Goal: Transaction & Acquisition: Book appointment/travel/reservation

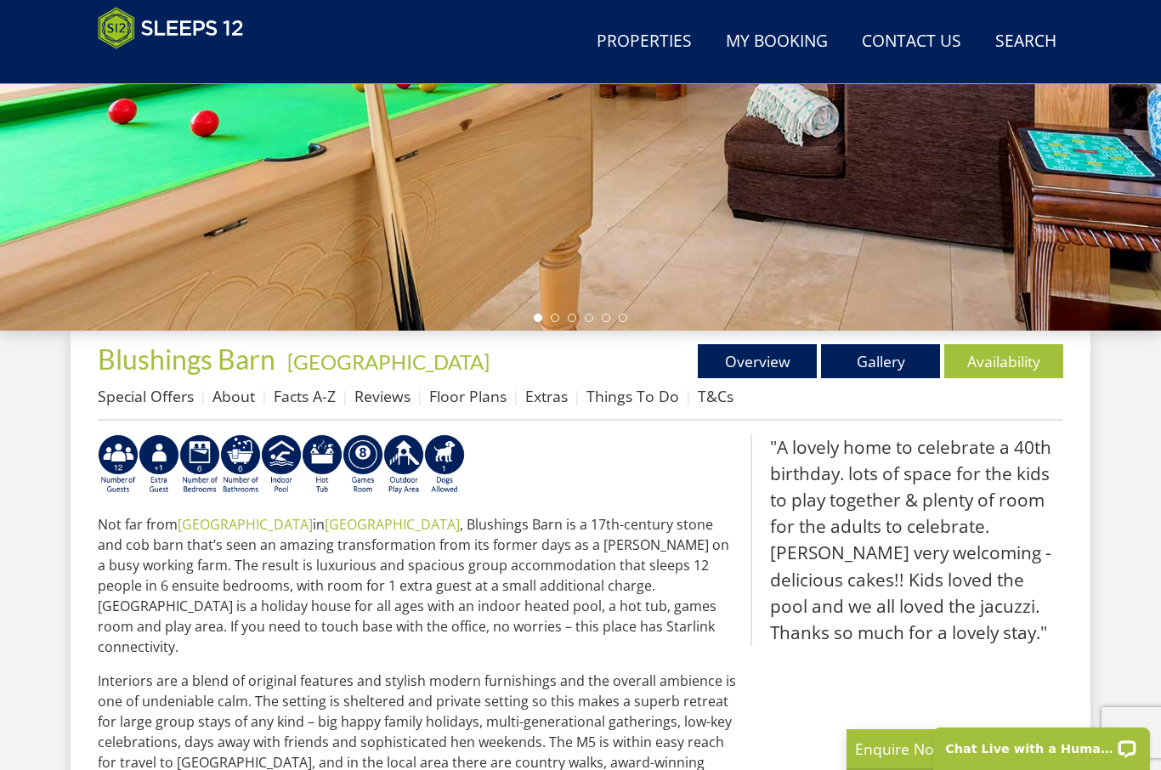
scroll to position [415, 0]
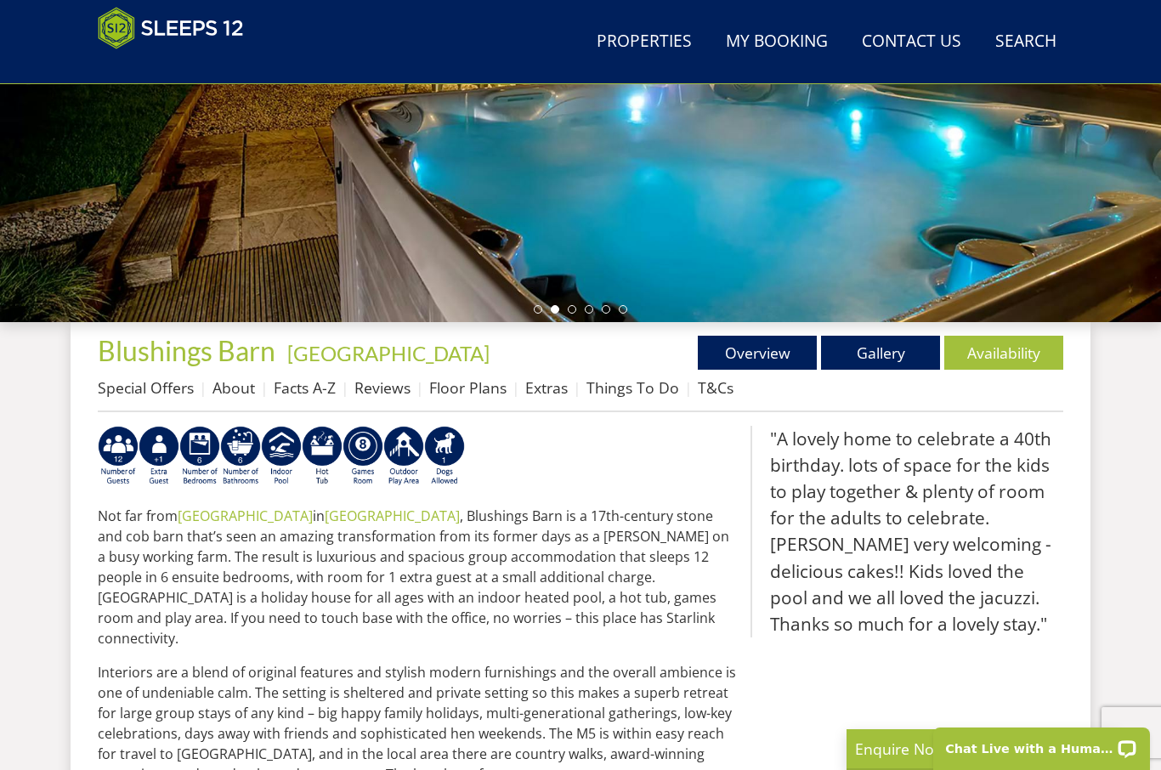
click at [1021, 357] on link "Availability" at bounding box center [1003, 353] width 119 height 34
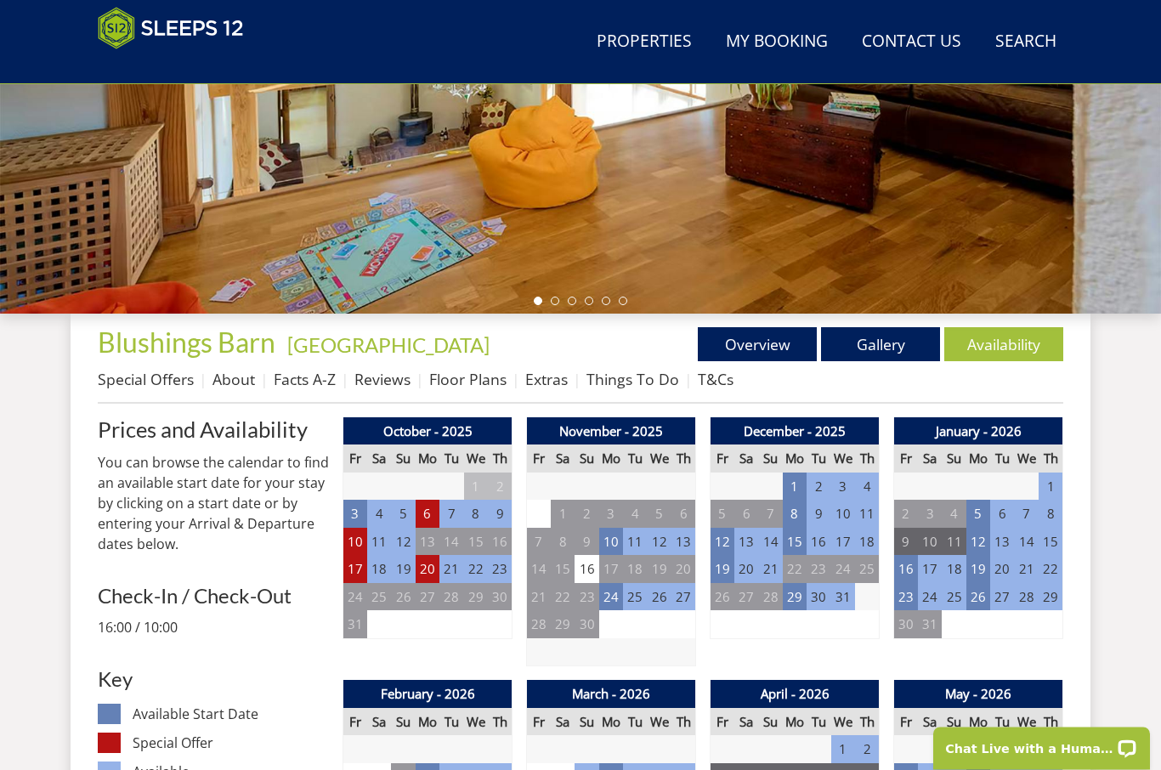
scroll to position [423, 0]
click at [910, 593] on td "23" at bounding box center [906, 597] width 24 height 28
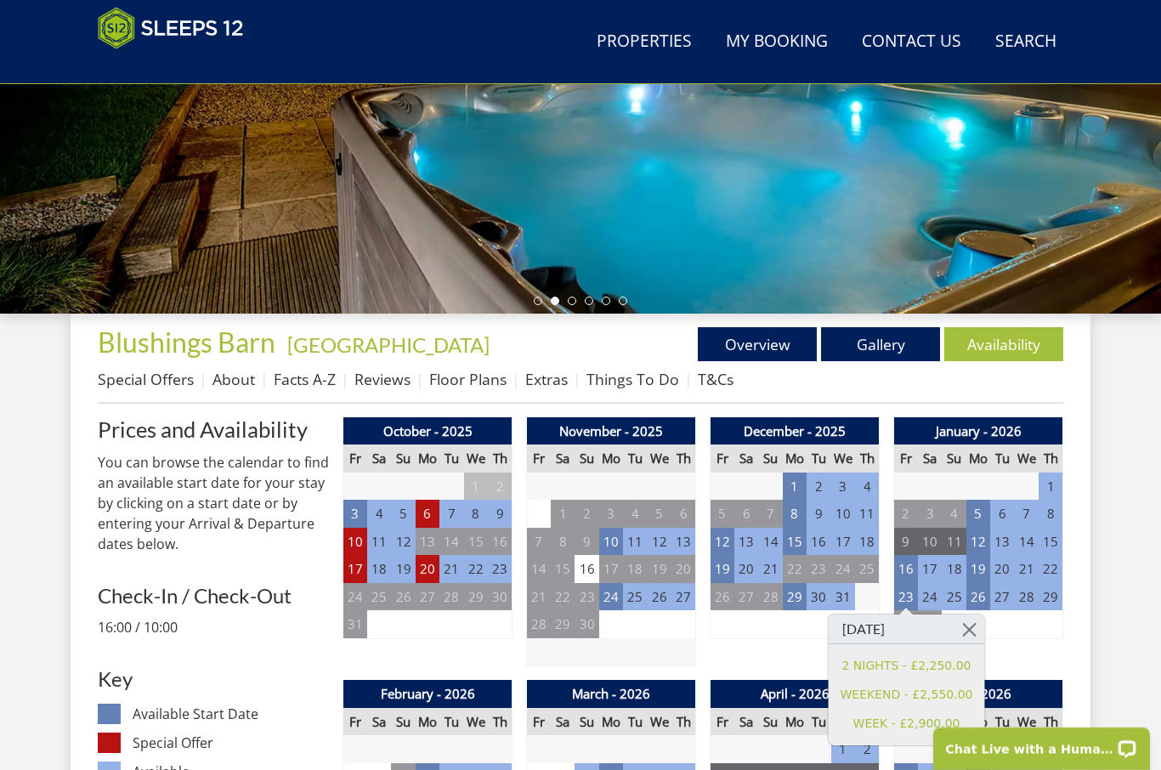
click at [953, 695] on link "WEEKEND - £2,550.00" at bounding box center [906, 695] width 133 height 18
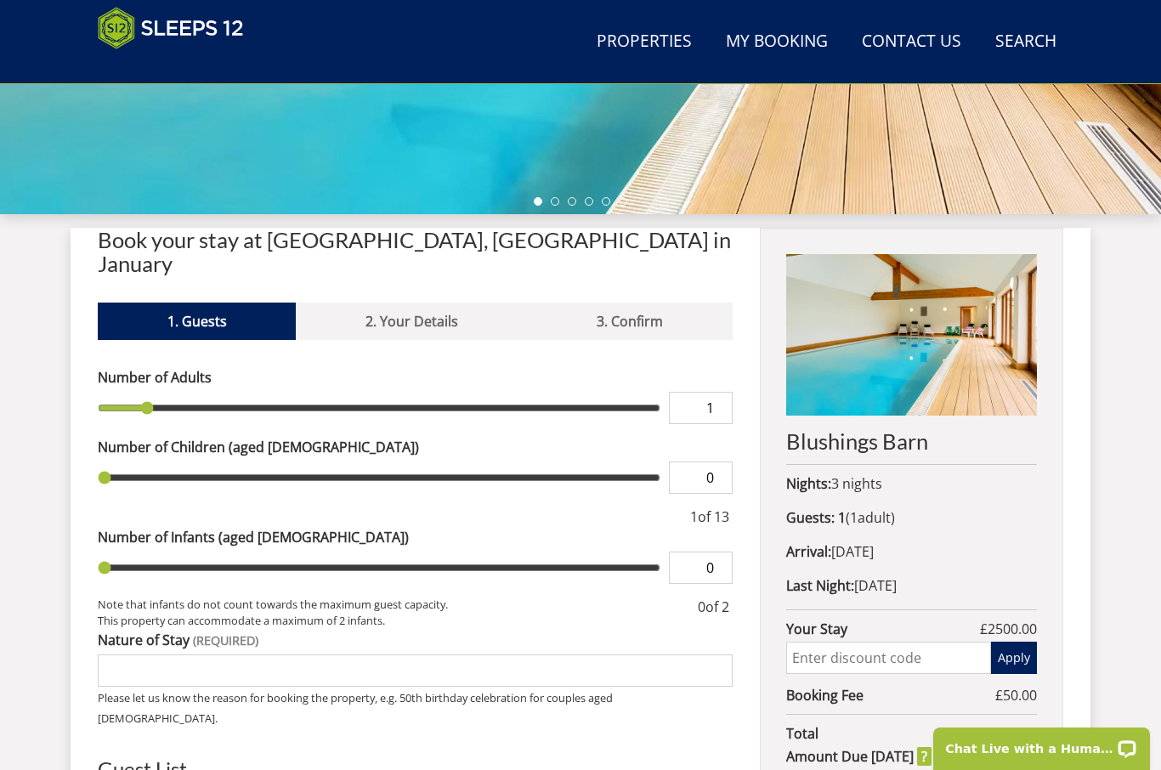
scroll to position [516, 0]
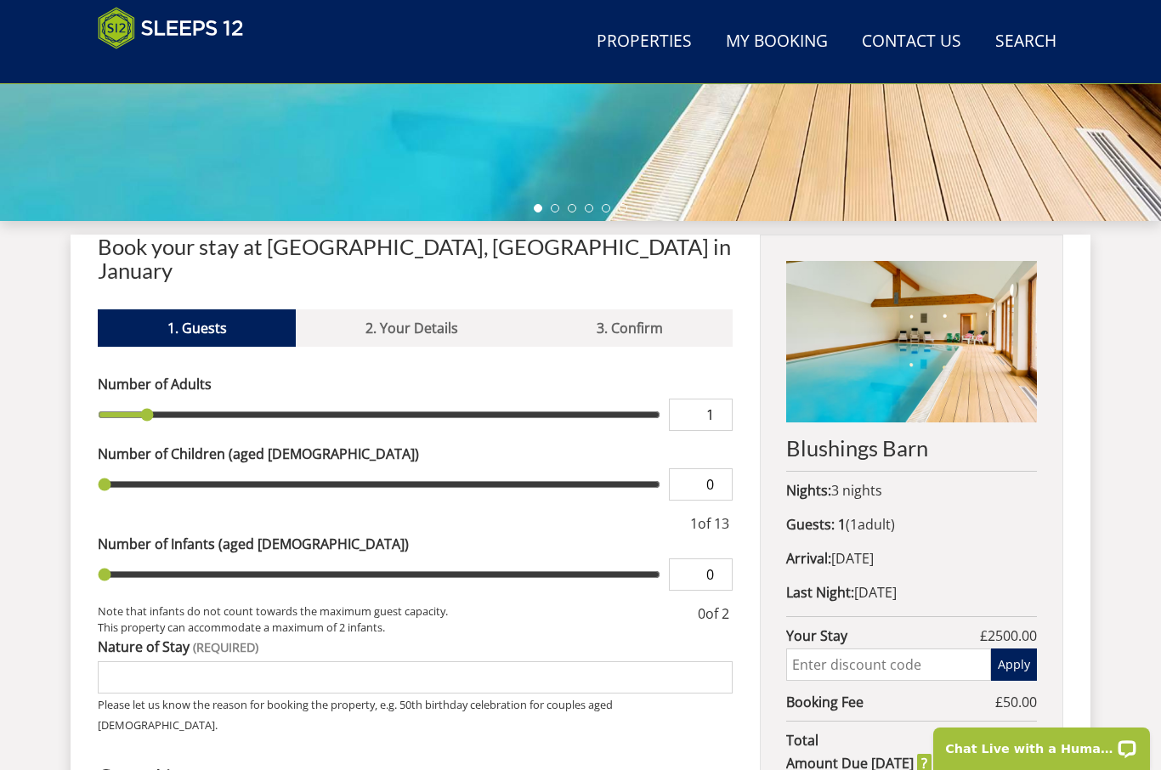
click at [723, 398] on input "1" at bounding box center [701, 414] width 64 height 32
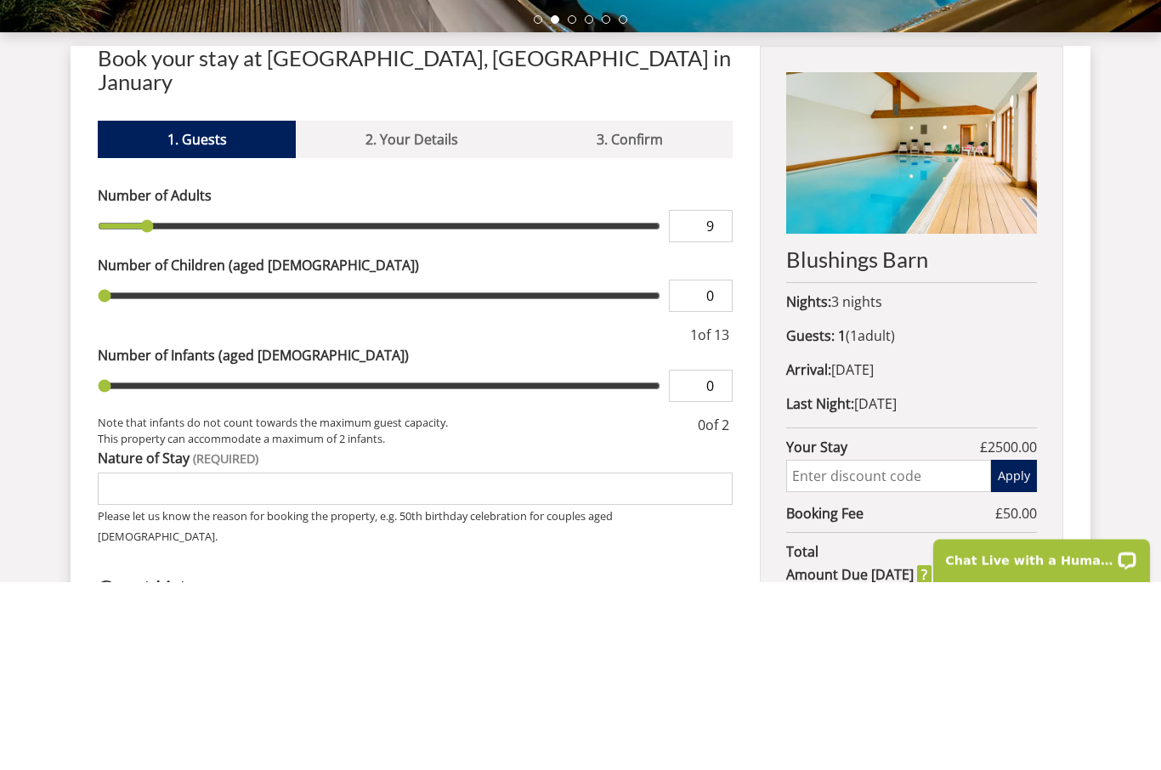
scroll to position [704, 0]
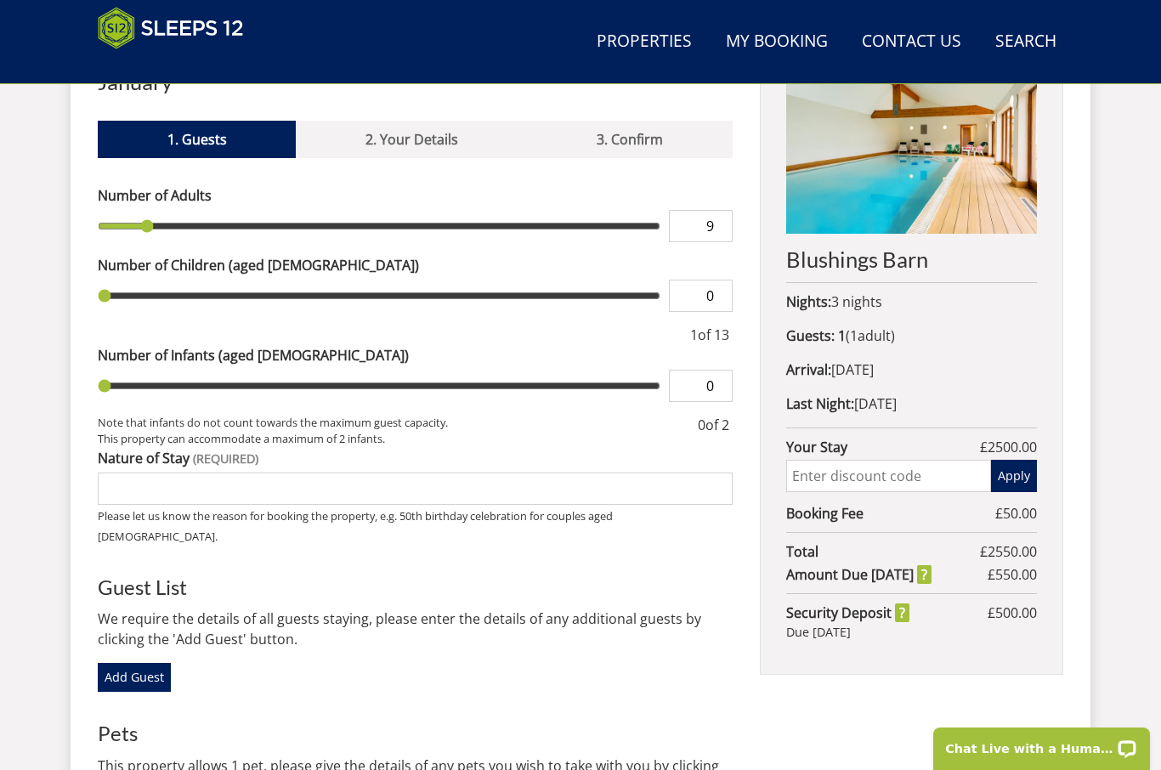
type input "9"
click at [127, 472] on input "Nature of Stay" at bounding box center [415, 488] width 635 height 32
type input "9"
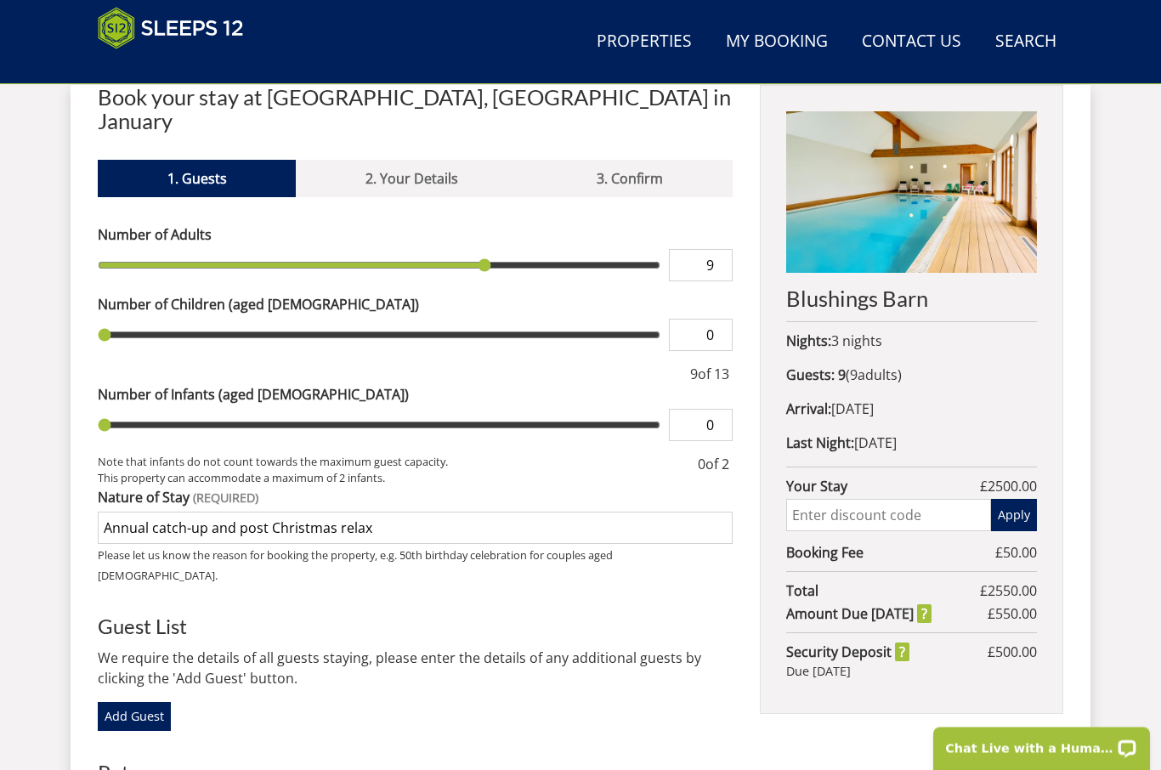
scroll to position [665, 0]
type input "Annual catch-up and post Christmas relax"
click at [880, 522] on input "text" at bounding box center [888, 515] width 205 height 32
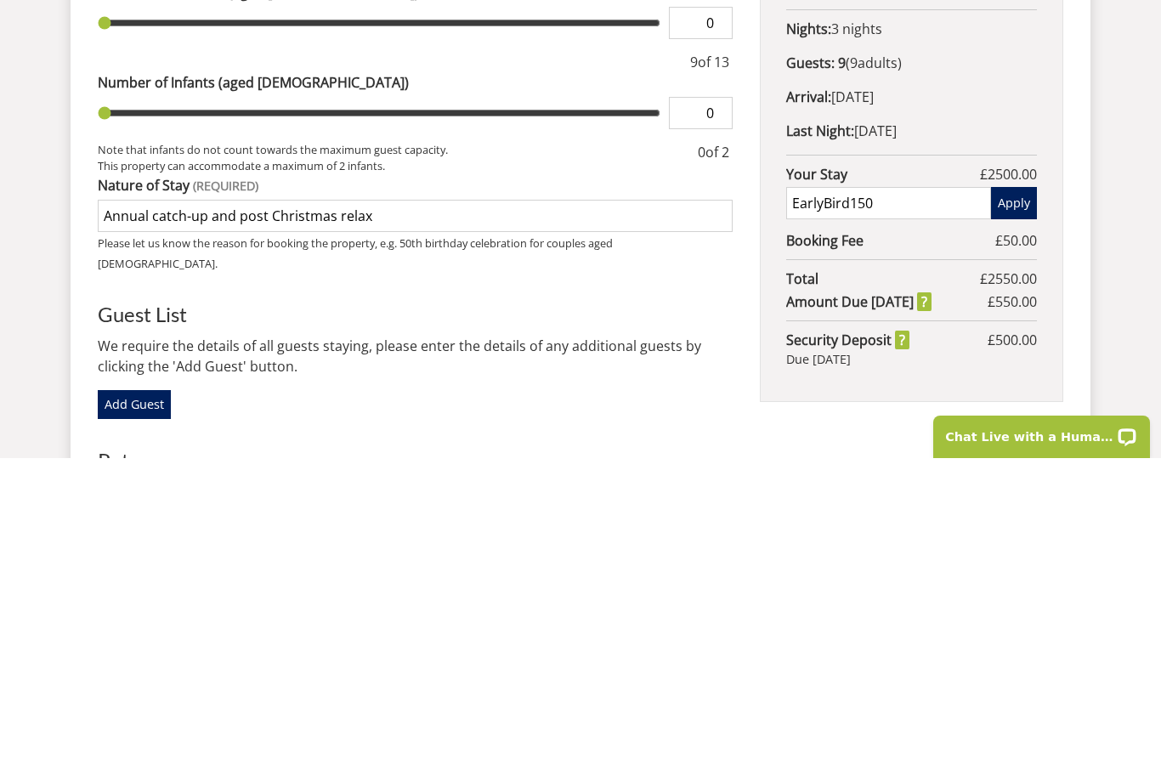
click at [1032, 499] on button "Apply" at bounding box center [1014, 515] width 46 height 32
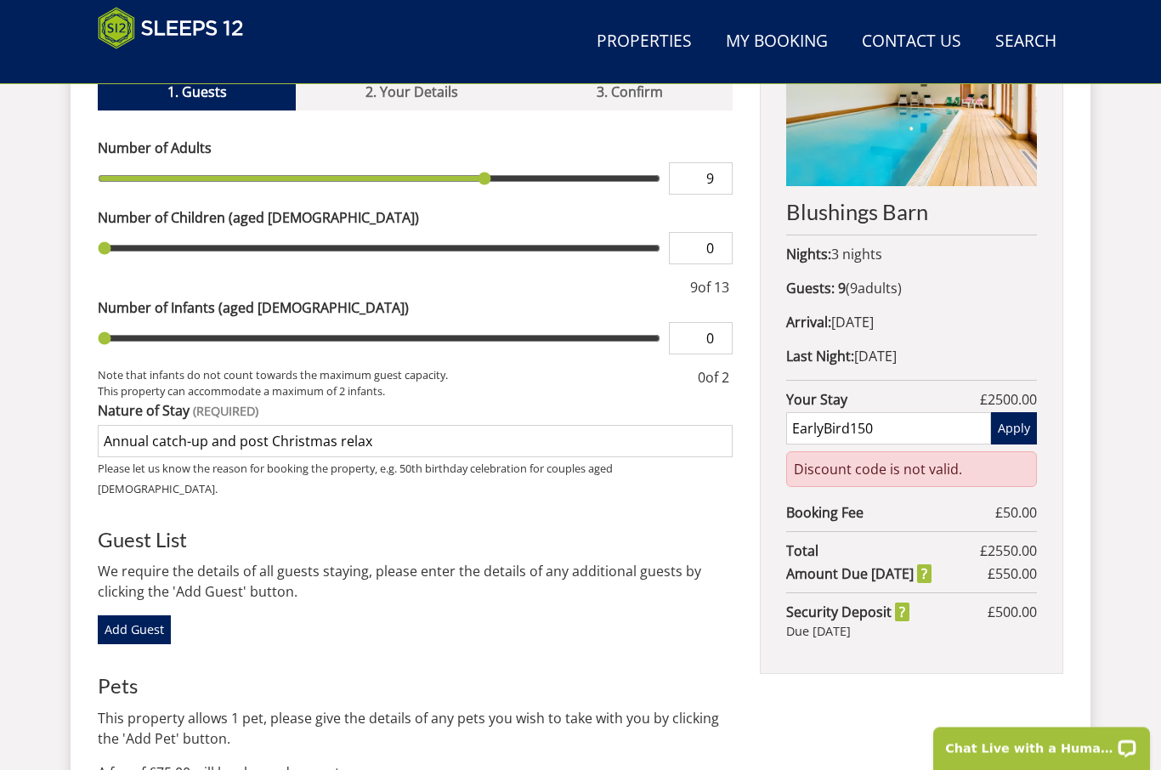
scroll to position [742, 0]
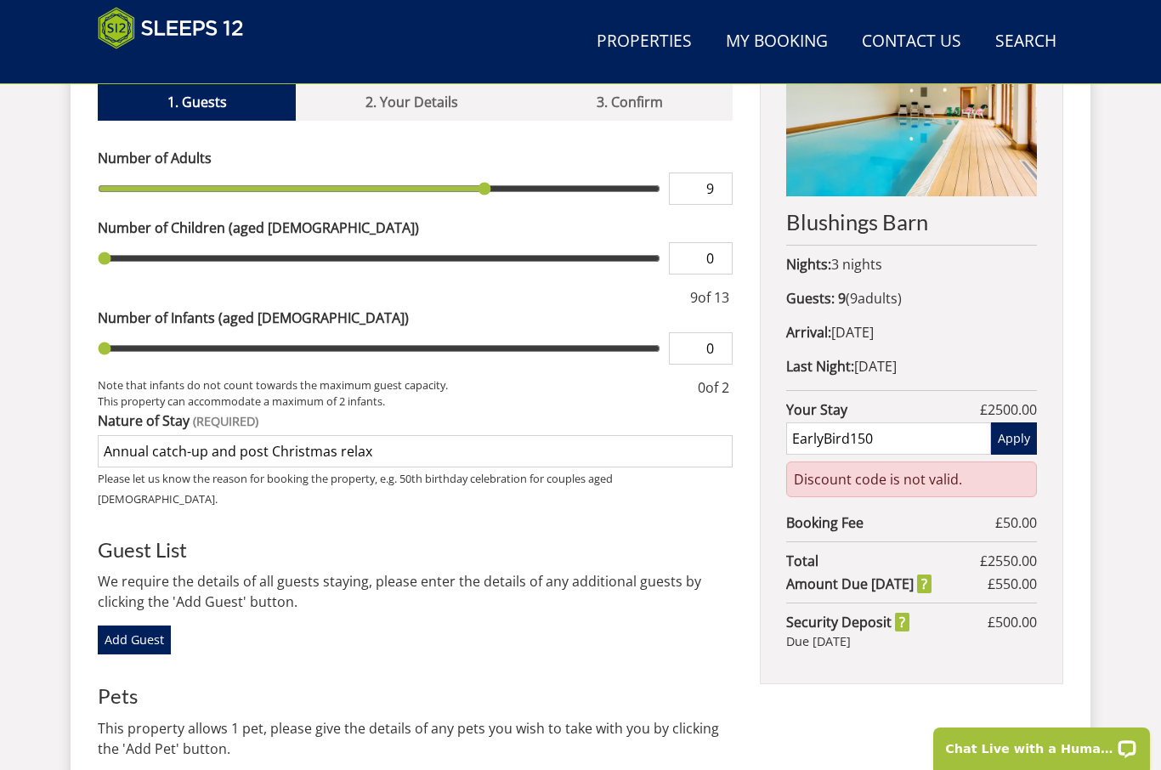
click at [896, 451] on input "EarlyBird150" at bounding box center [888, 438] width 205 height 32
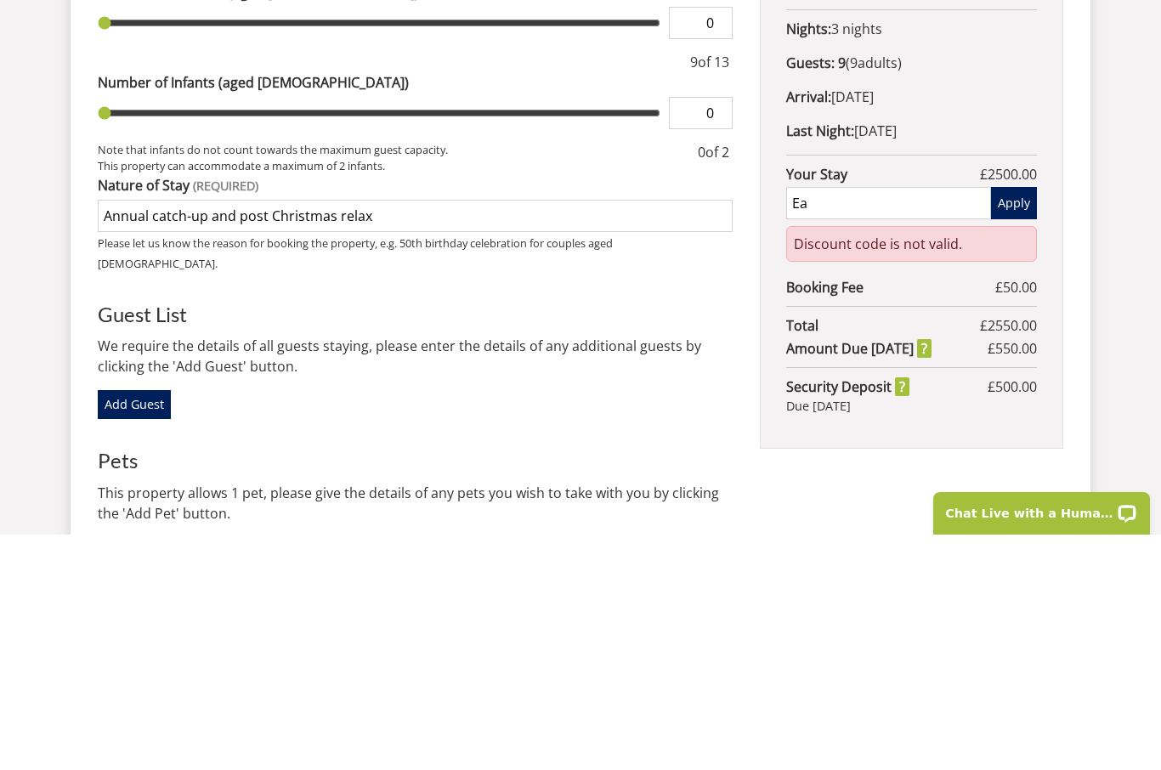
type input "E"
click at [1012, 422] on button "Apply" at bounding box center [1014, 438] width 46 height 32
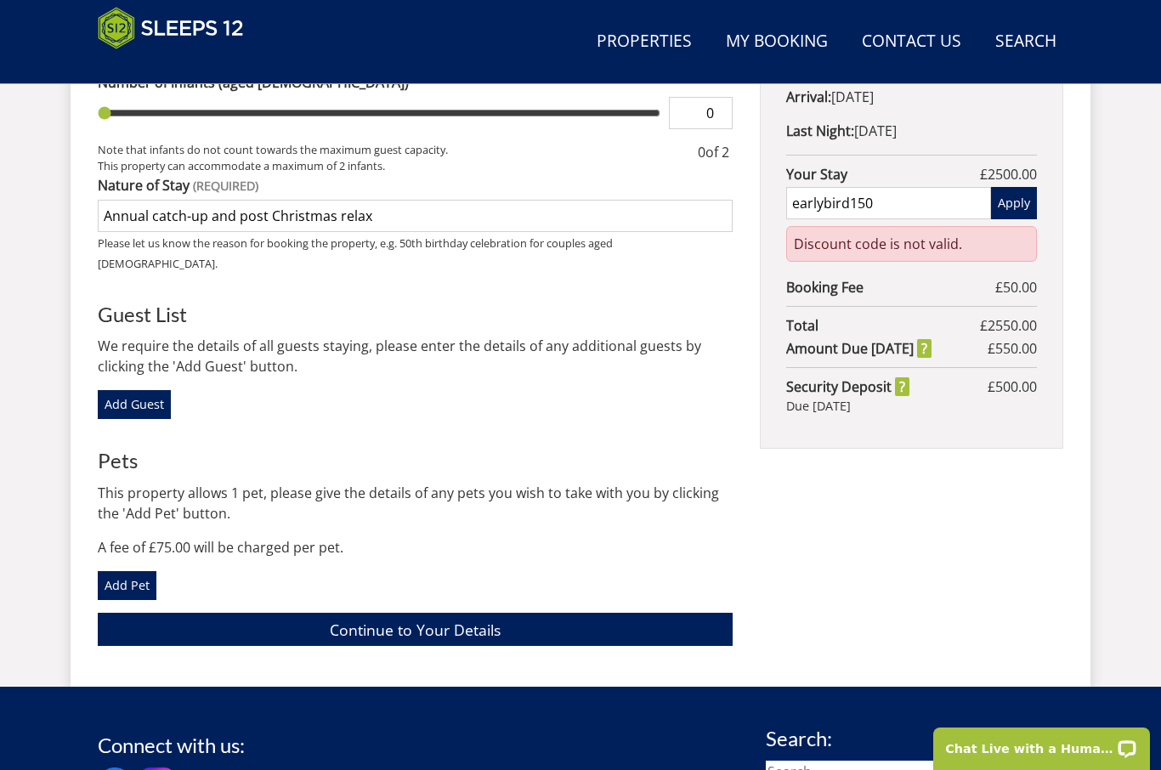
click at [907, 211] on input "earlybird150" at bounding box center [888, 203] width 205 height 32
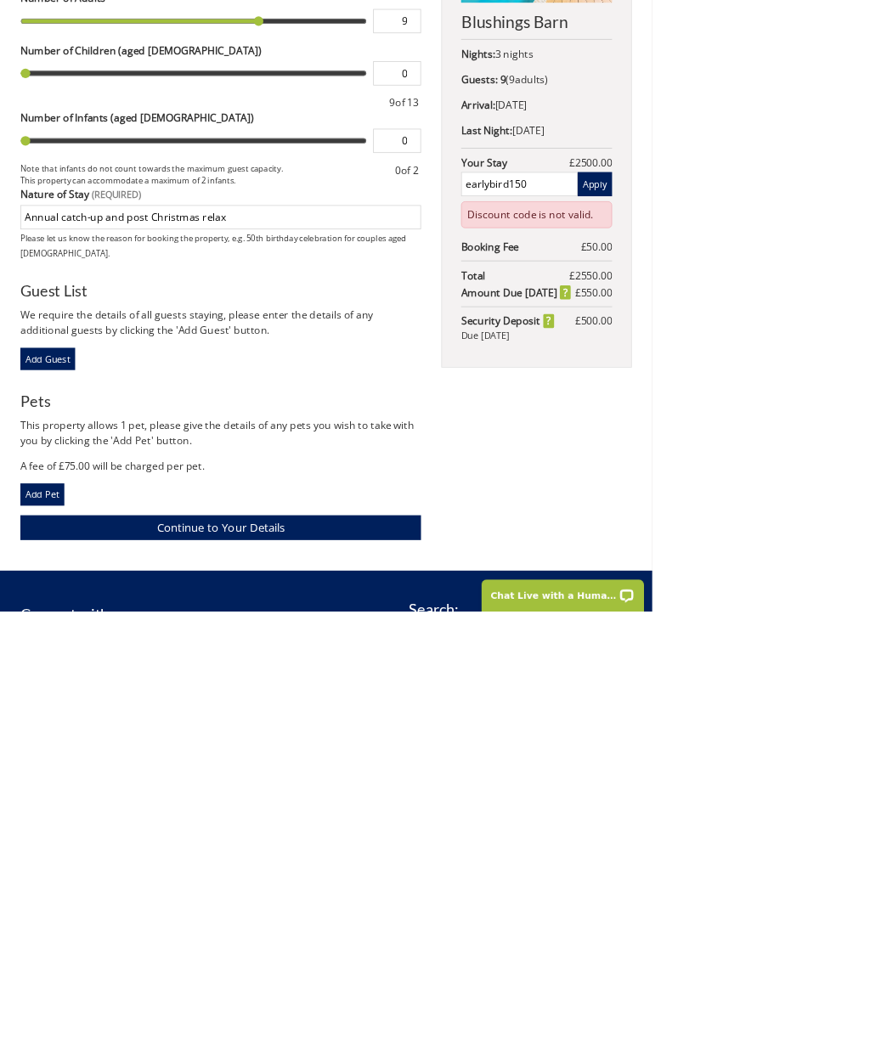
scroll to position [542, 0]
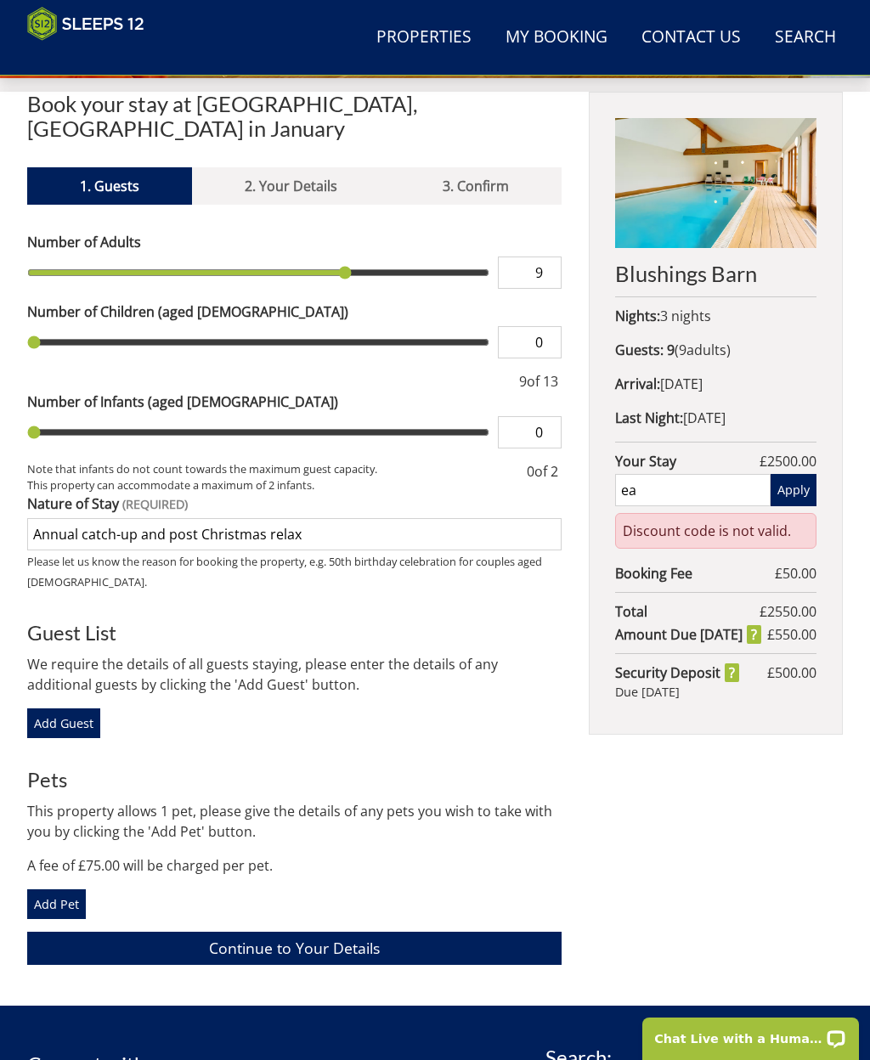
type input "e"
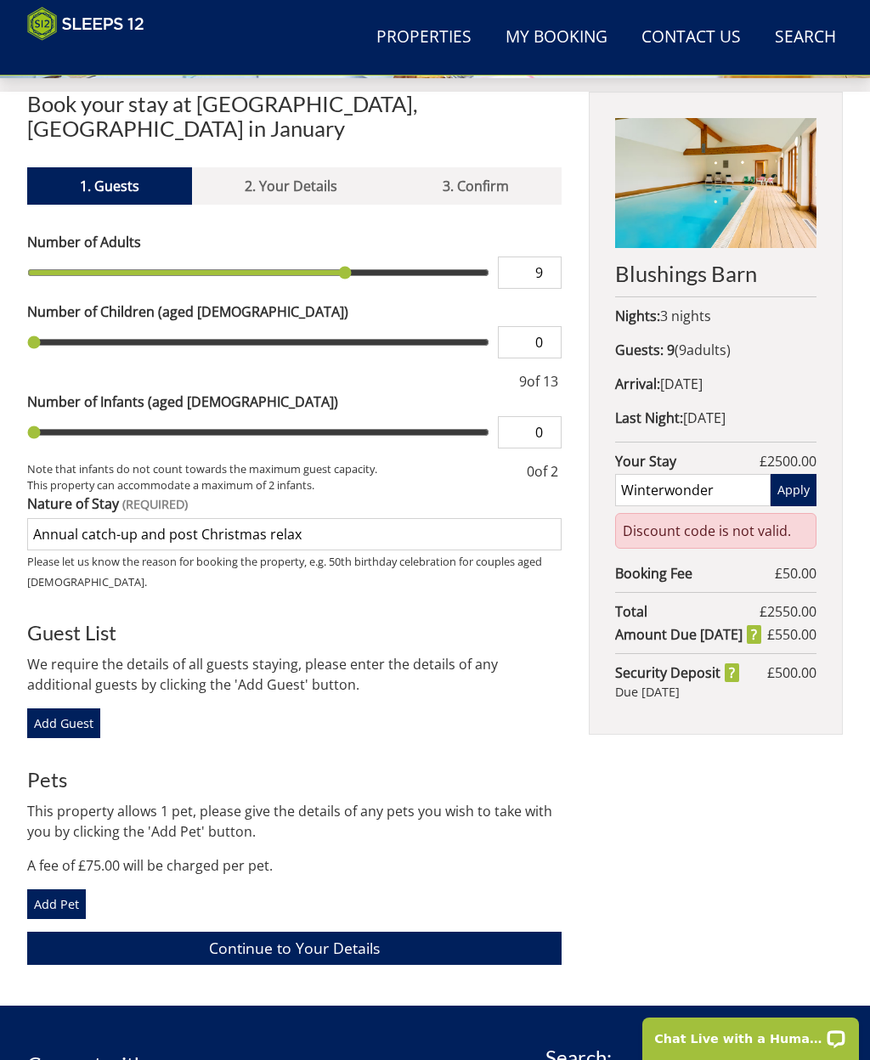
click at [804, 483] on button "Apply" at bounding box center [794, 490] width 46 height 32
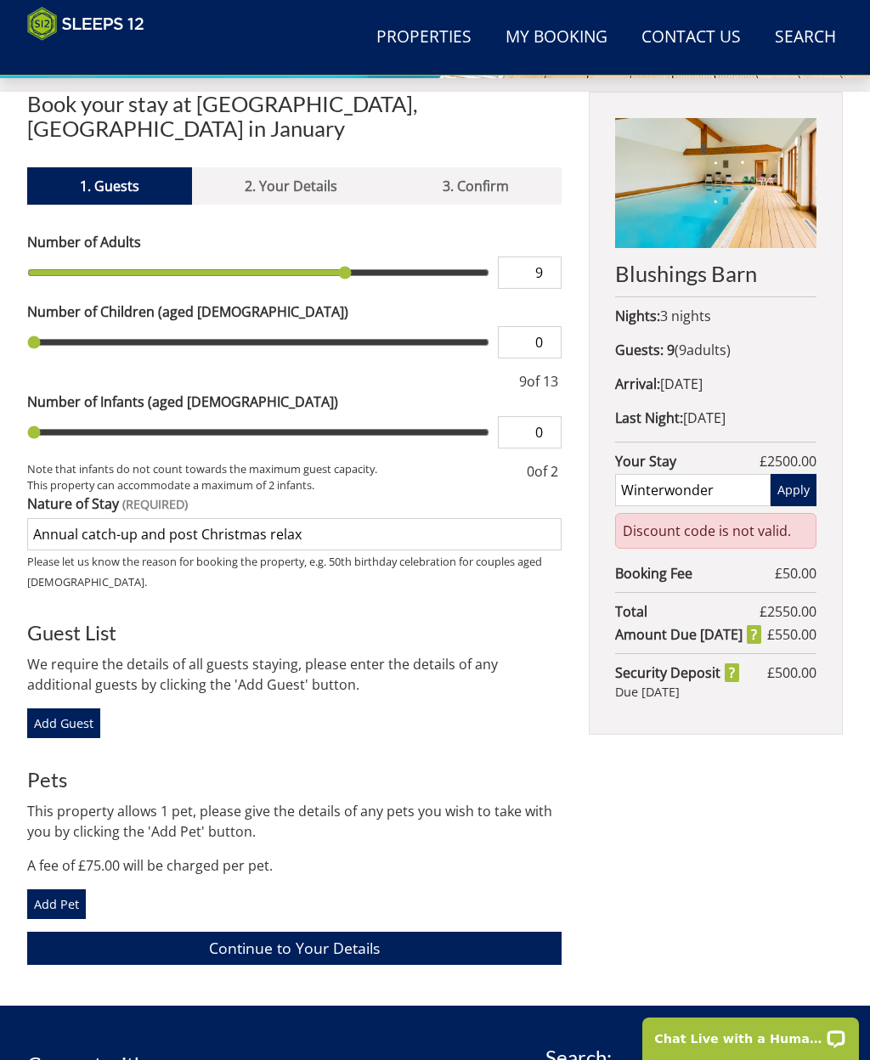
click at [738, 487] on input "Winterwonder" at bounding box center [692, 490] width 155 height 32
type input "W"
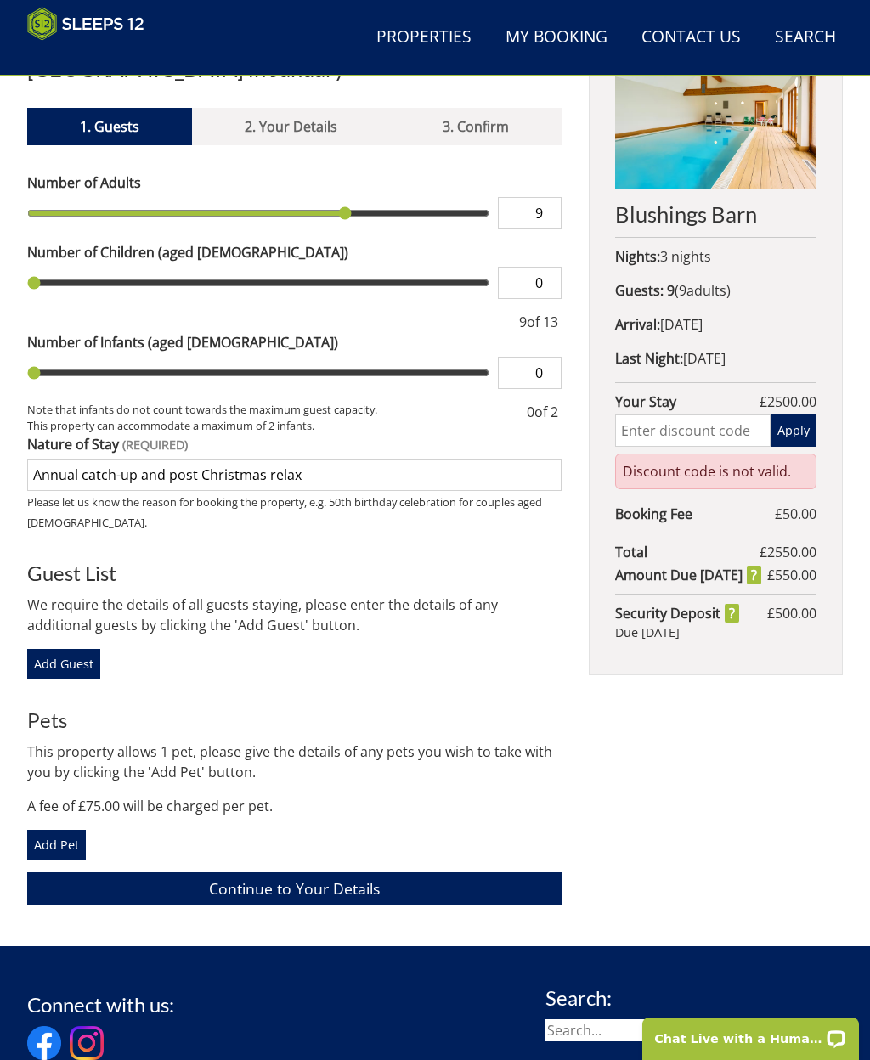
click at [693, 437] on input "text" at bounding box center [692, 431] width 155 height 32
type input "WinterWonder"
click at [799, 433] on button "Apply" at bounding box center [794, 431] width 46 height 32
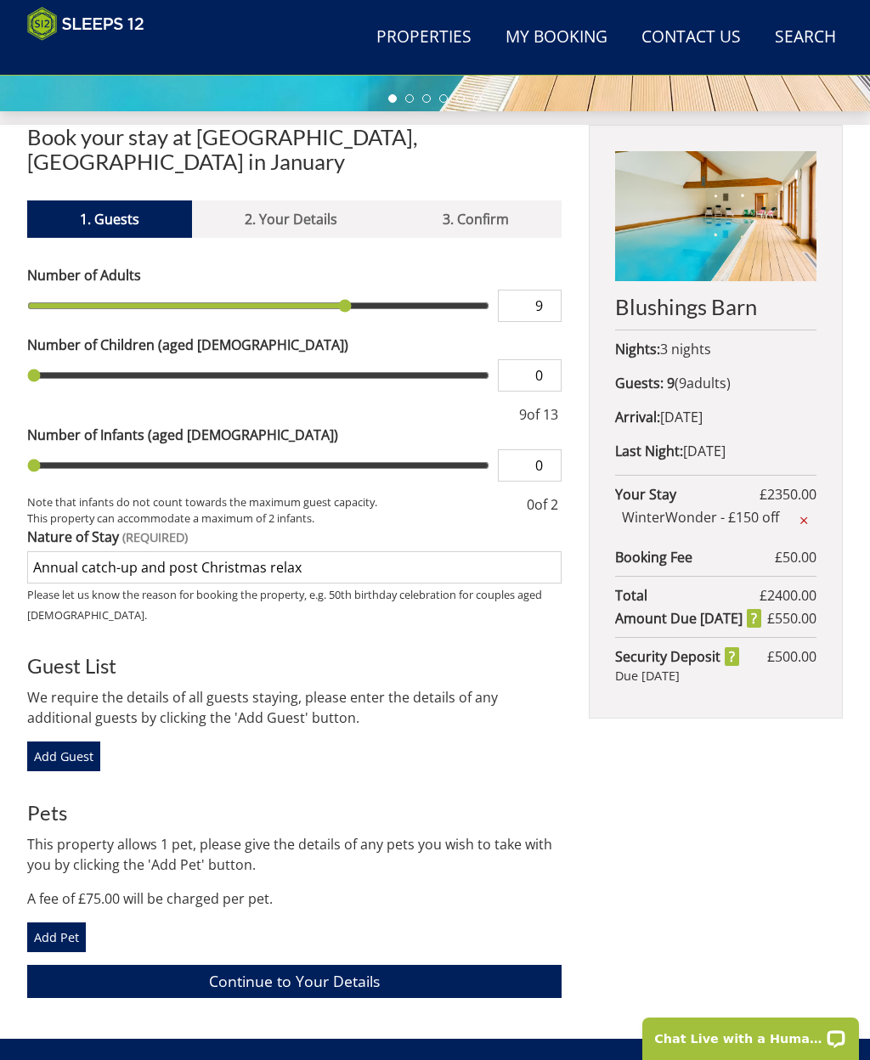
click at [466, 769] on link "Continue to Your Details" at bounding box center [294, 981] width 534 height 33
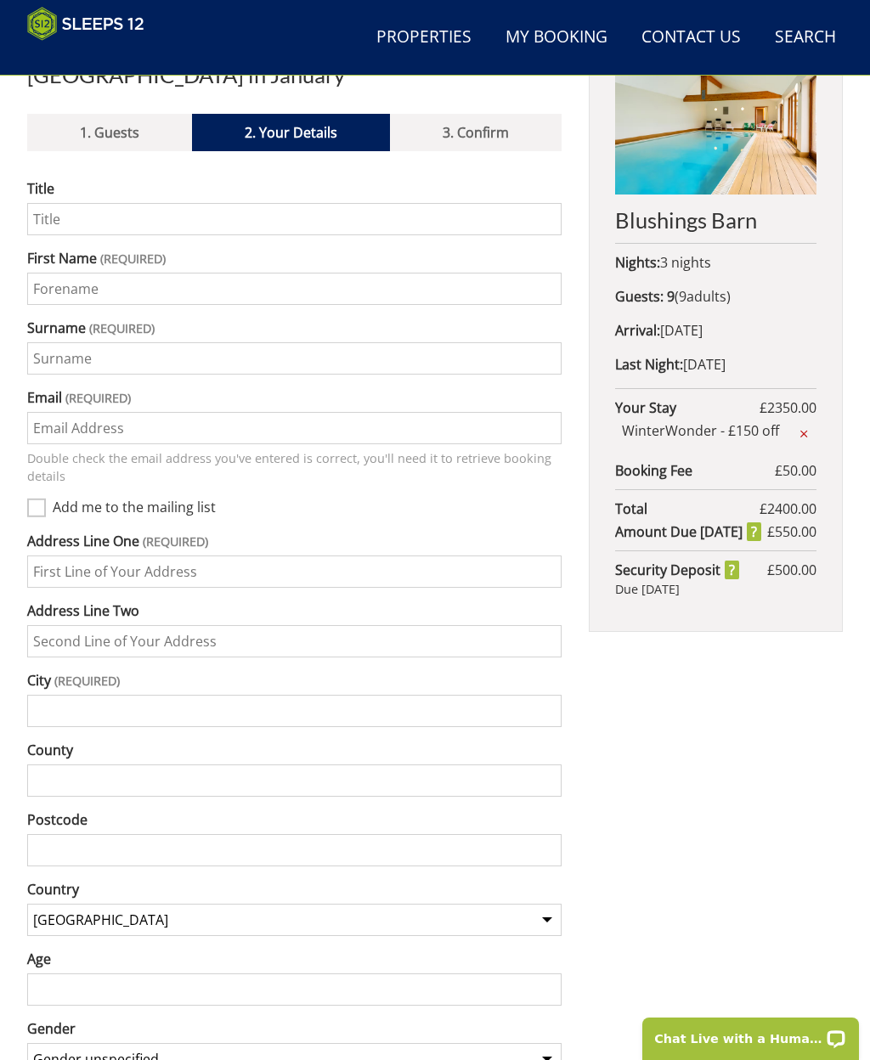
scroll to position [579, 0]
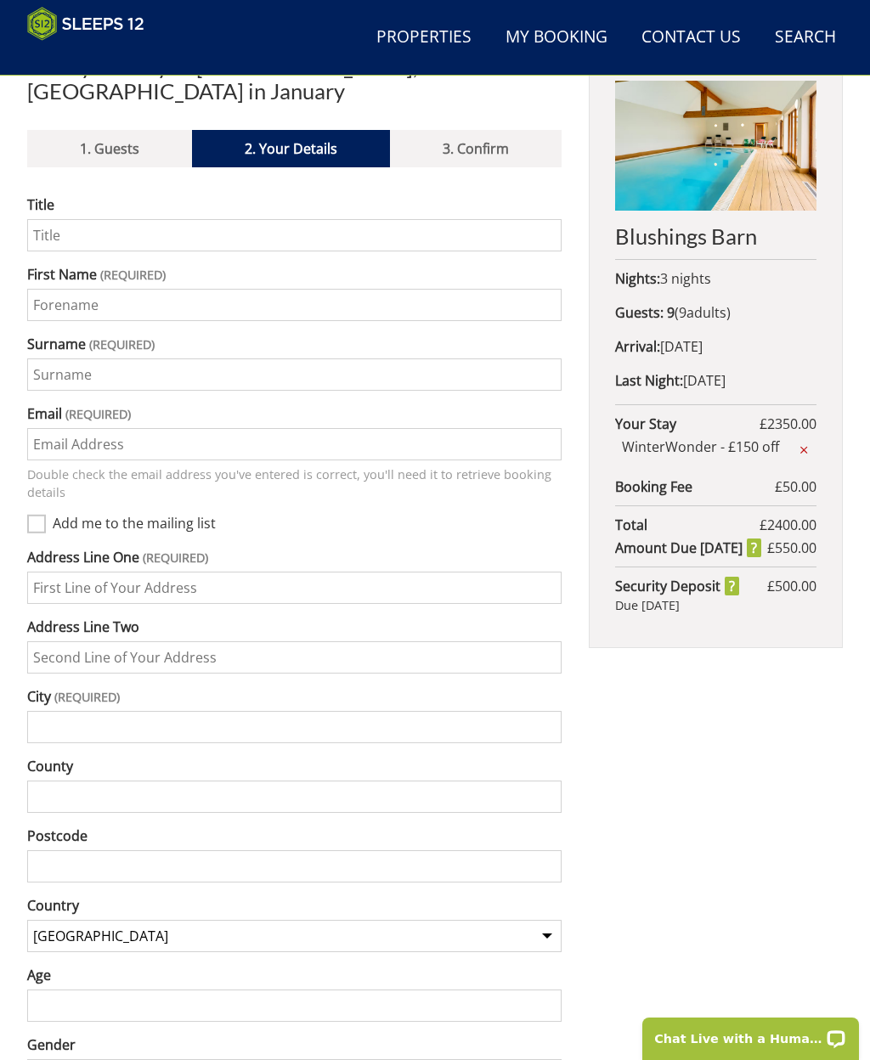
click at [116, 225] on input "Title" at bounding box center [294, 235] width 534 height 32
type input "Mrs"
click at [62, 290] on input "First Name" at bounding box center [294, 306] width 534 height 32
type input "F"
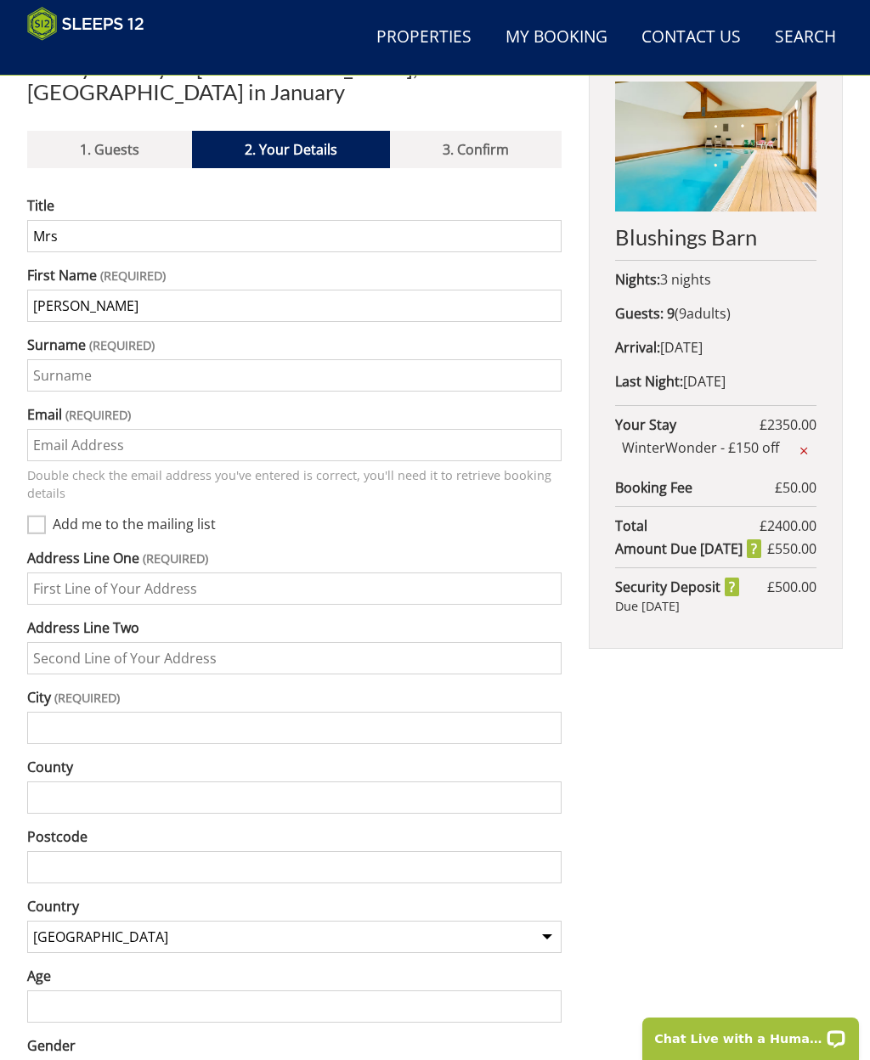
type input "[PERSON_NAME]"
click at [71, 360] on input "Surname" at bounding box center [294, 375] width 534 height 32
type input "[PERSON_NAME]"
click at [42, 429] on input "Email" at bounding box center [294, 445] width 534 height 32
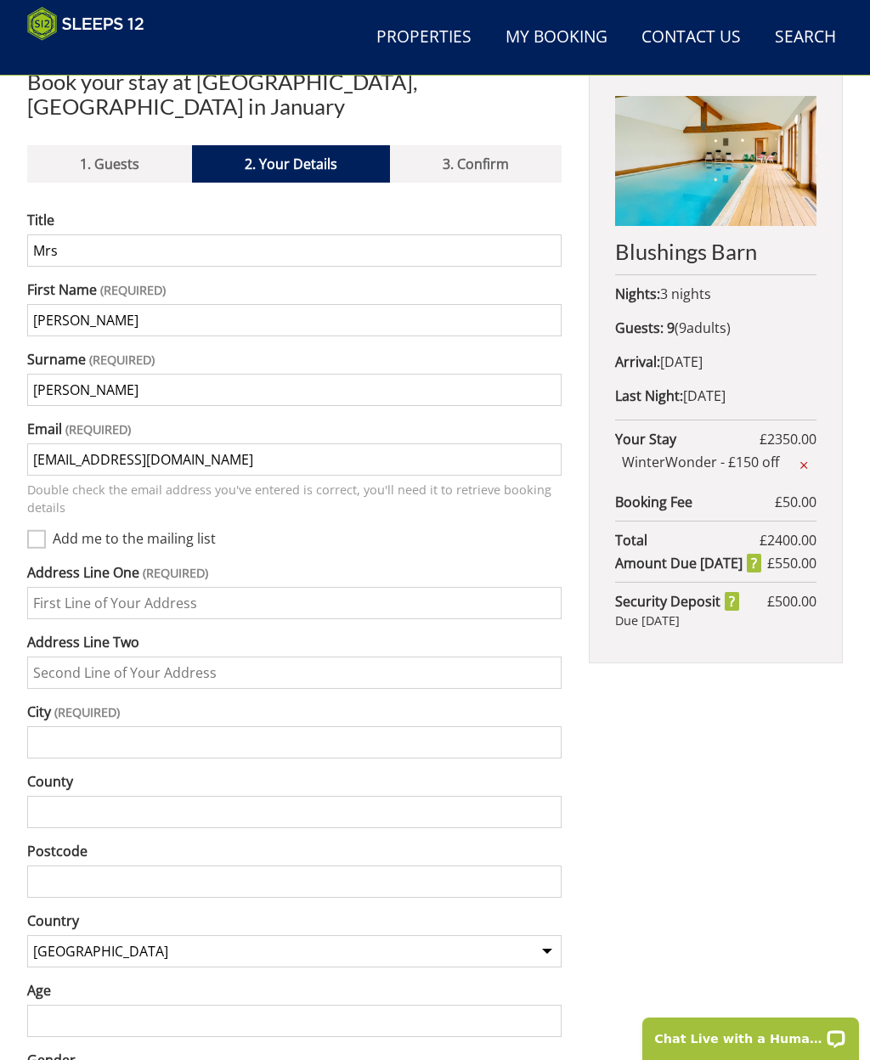
scroll to position [564, 0]
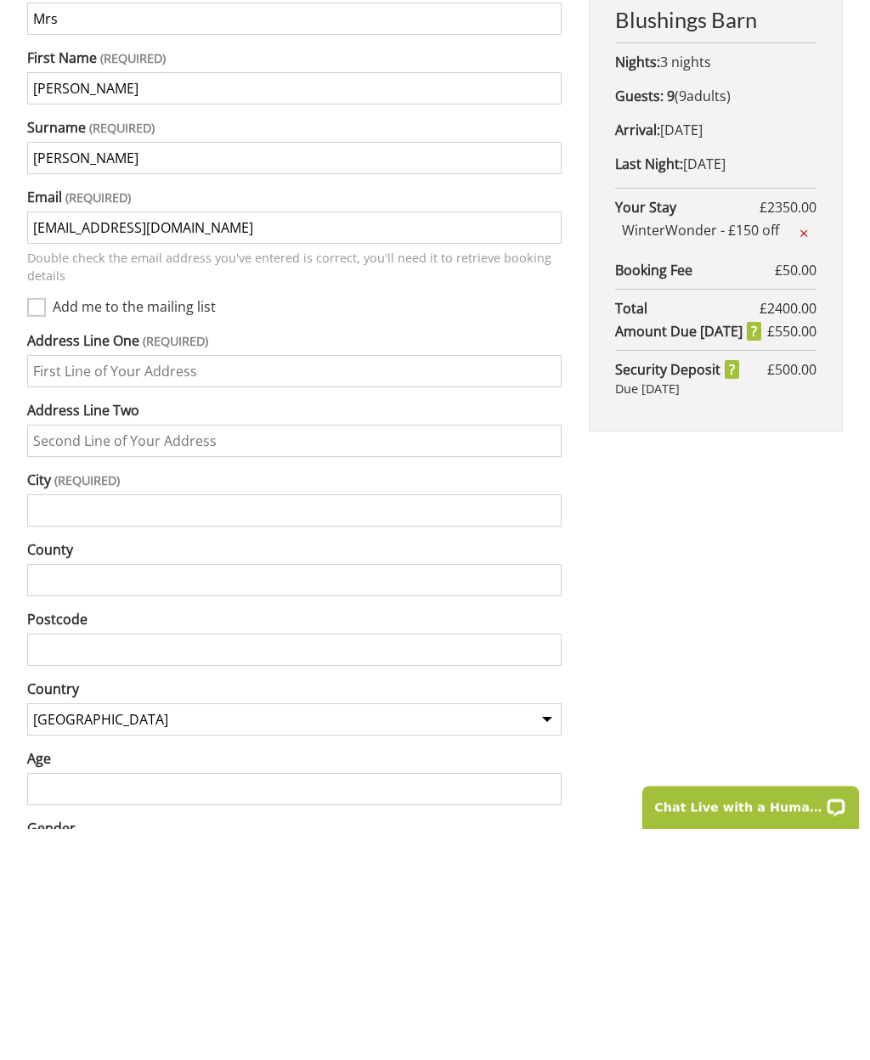
type input "[EMAIL_ADDRESS][DOMAIN_NAME]"
click at [53, 587] on input "Address Line One" at bounding box center [294, 603] width 534 height 32
type input "13 The Close"
click at [54, 657] on input "Address Line Two" at bounding box center [294, 673] width 534 height 32
click at [79, 726] on input "City" at bounding box center [294, 742] width 534 height 32
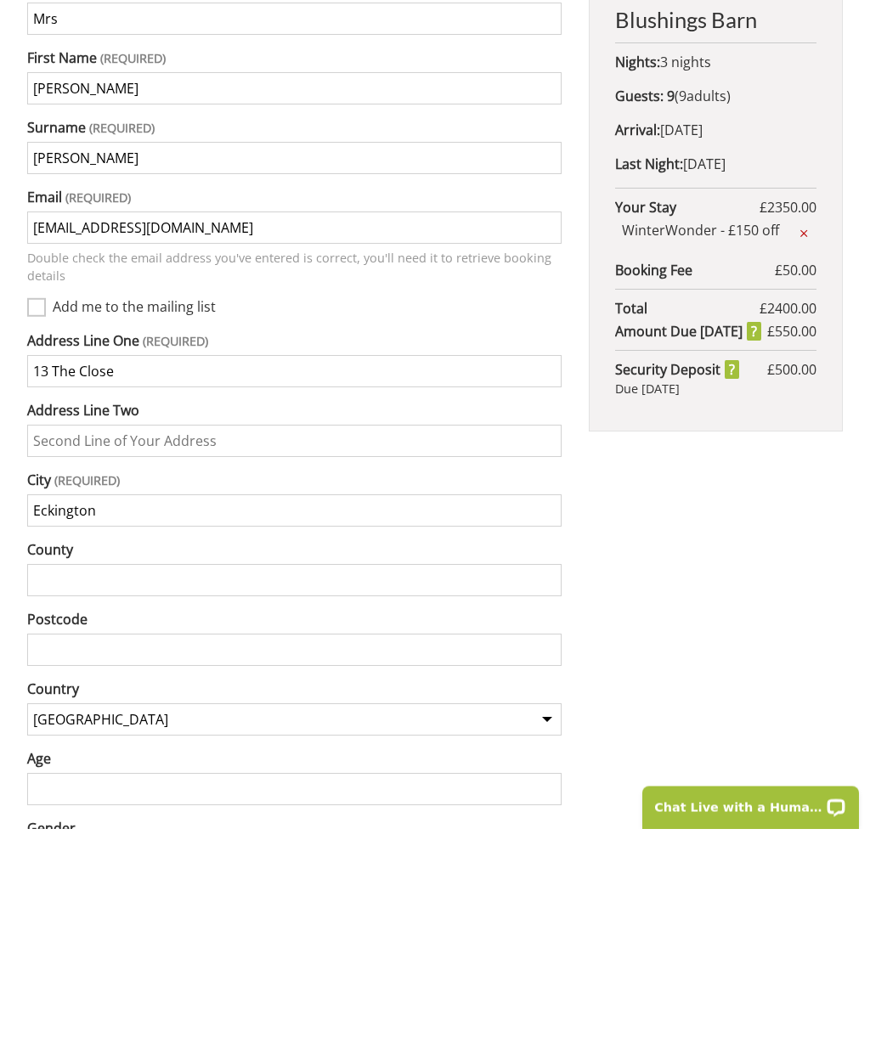
type input "Eckington"
click at [41, 769] on input "County" at bounding box center [294, 812] width 534 height 32
type input "[GEOGRAPHIC_DATA]"
click at [54, 769] on input "Postcode" at bounding box center [294, 882] width 534 height 32
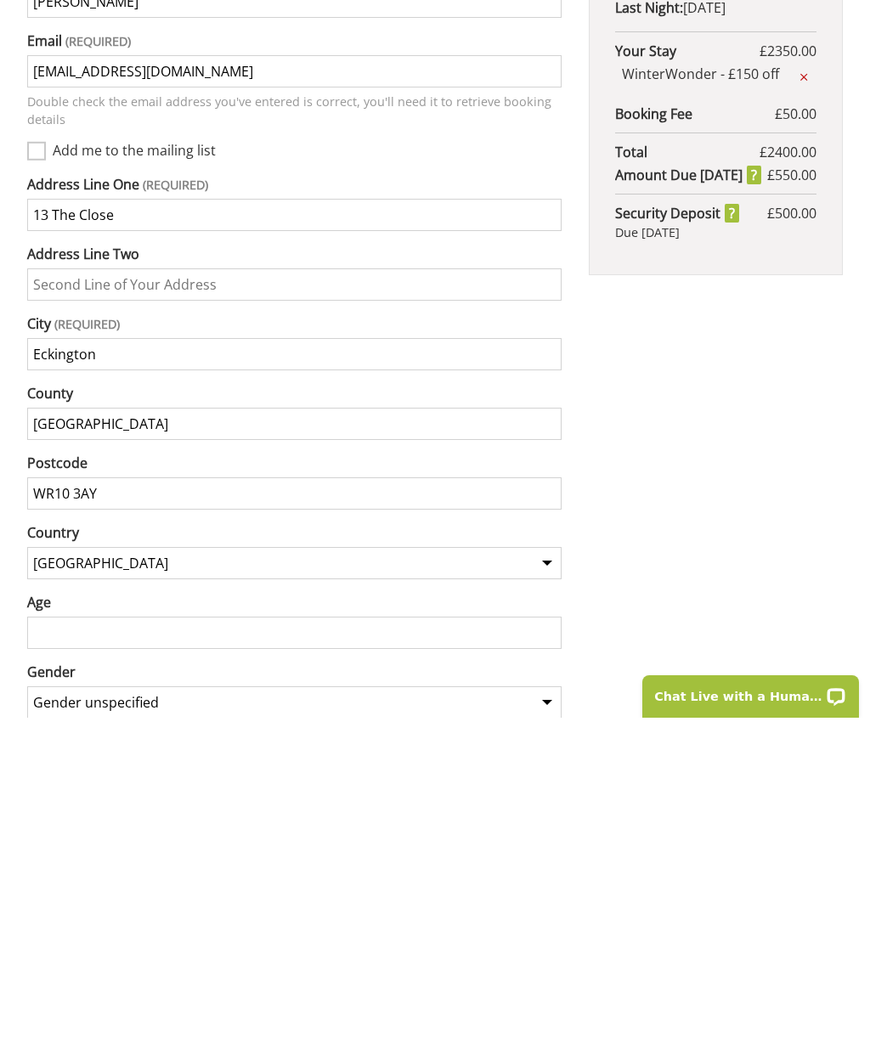
scroll to position [612, 0]
type input "WR10 3AY"
click at [48, 769] on input "Age" at bounding box center [294, 974] width 534 height 32
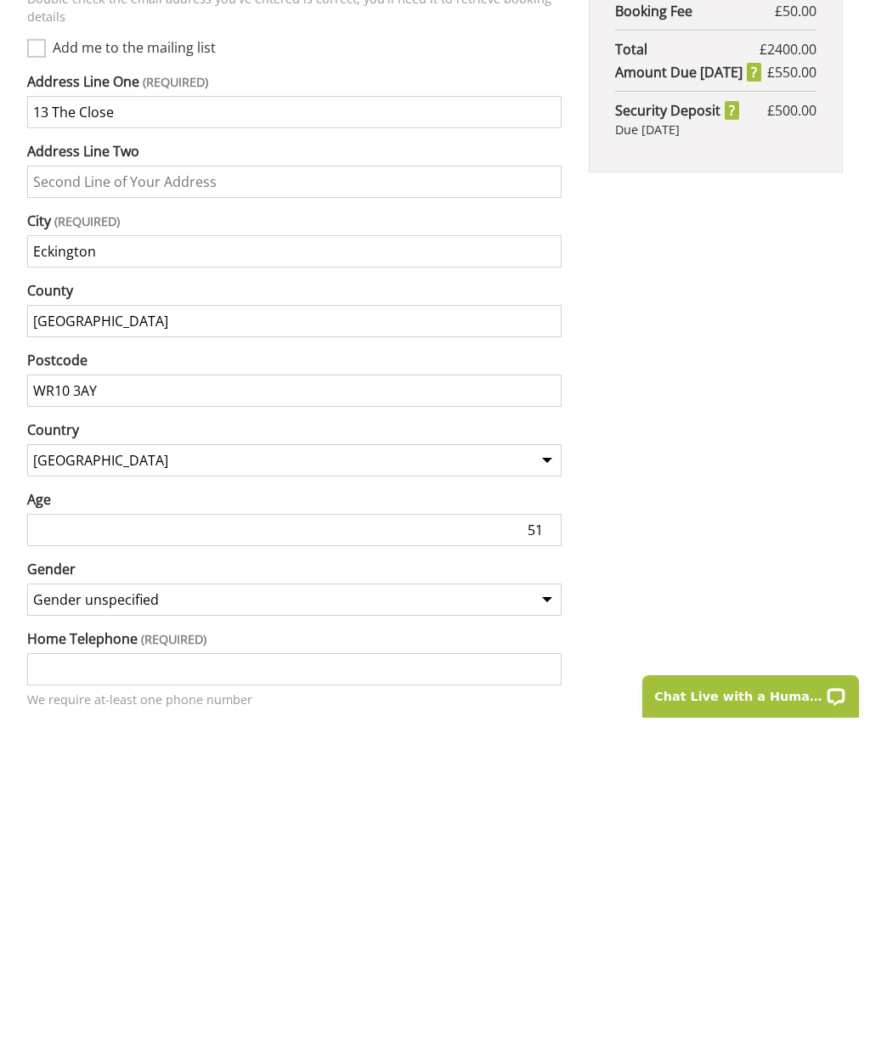
scroll to position [715, 0]
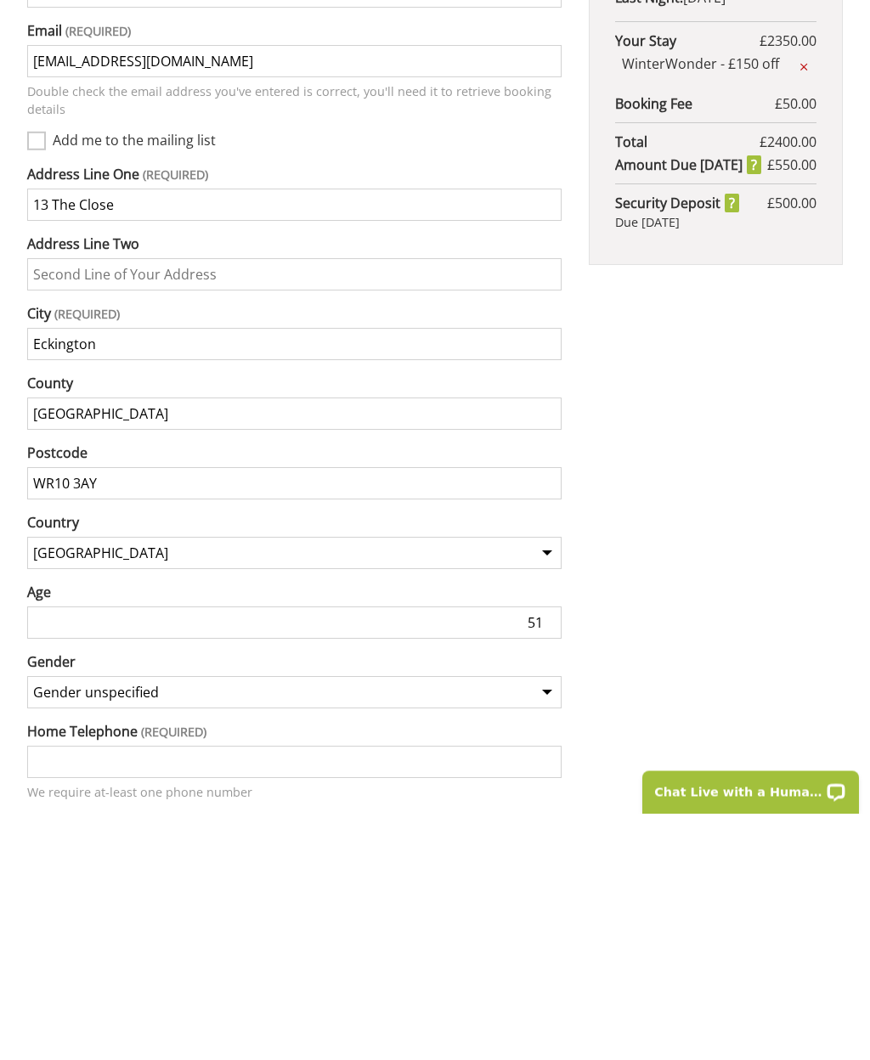
click at [52, 769] on input "51" at bounding box center [294, 870] width 534 height 32
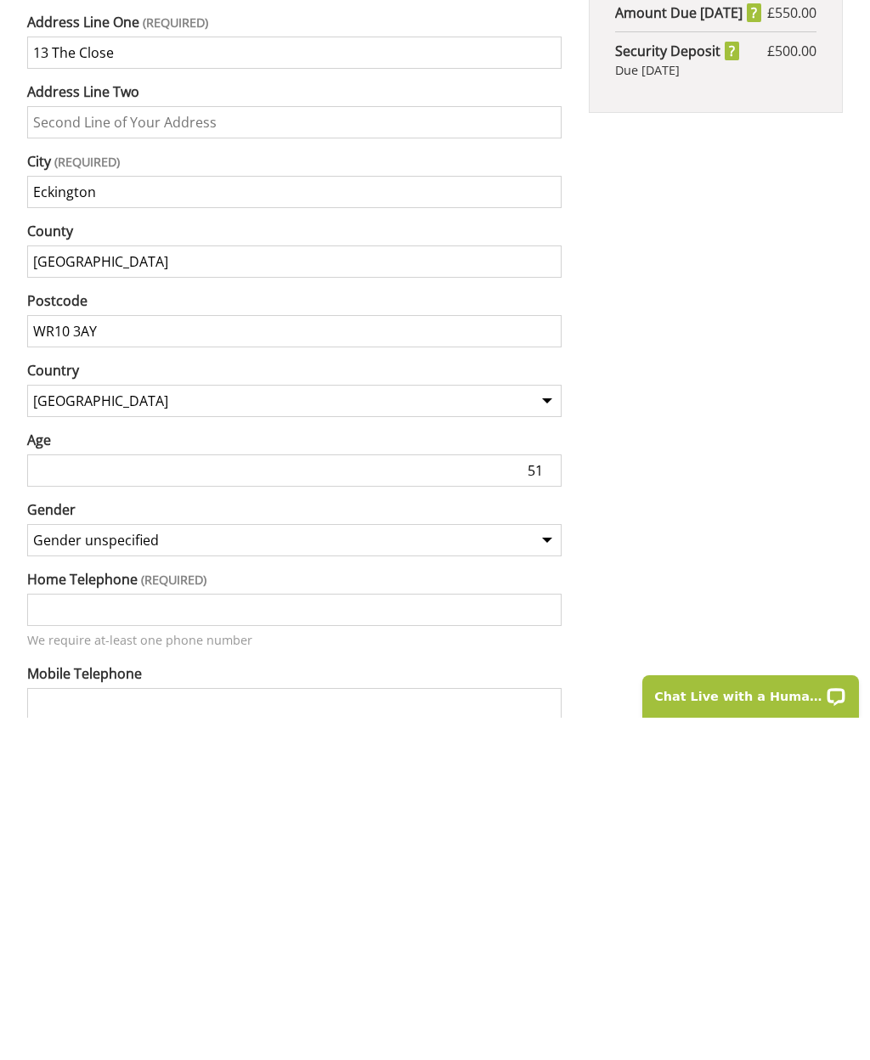
type input "51"
click at [551, 769] on select "Gender unspecified Gender [DEMOGRAPHIC_DATA] Gender [DEMOGRAPHIC_DATA]" at bounding box center [294, 883] width 534 height 32
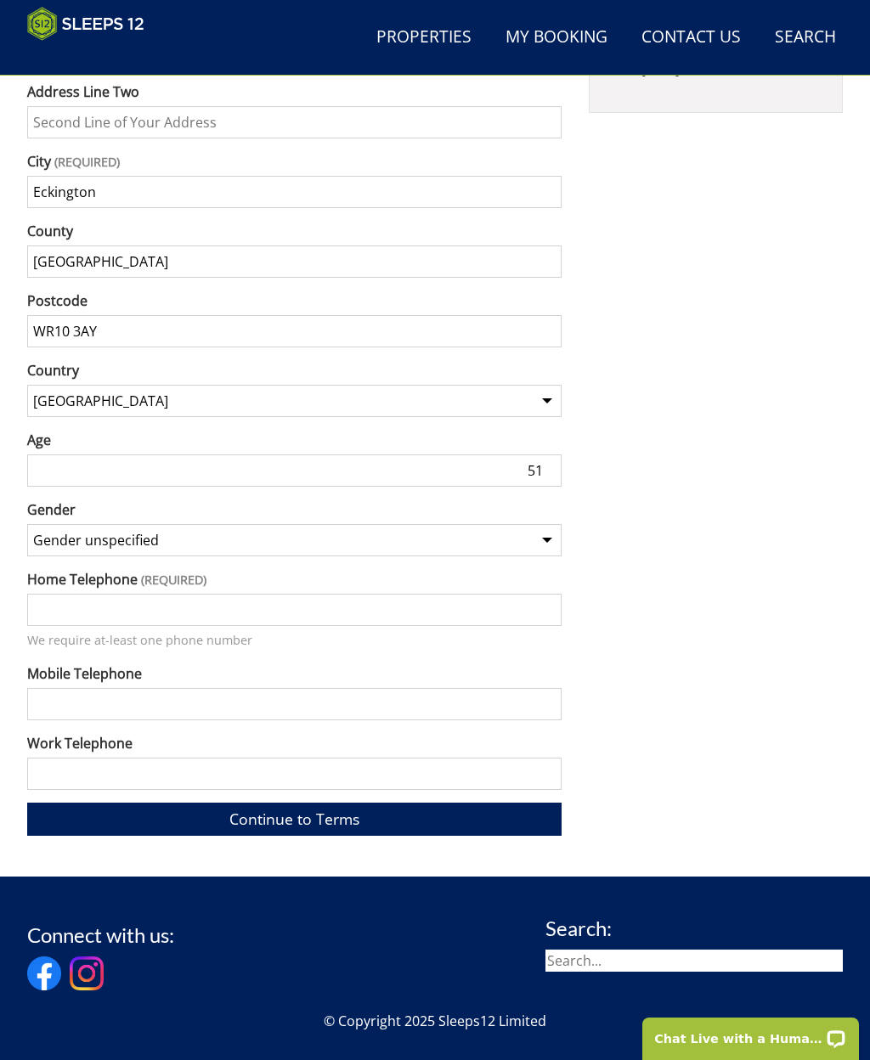
select select "gender_[DEMOGRAPHIC_DATA]"
click at [55, 594] on input "Home Telephone" at bounding box center [294, 610] width 534 height 32
type input "07935814914"
click at [54, 688] on input "Mobile Telephone" at bounding box center [294, 704] width 534 height 32
type input "07935814914"
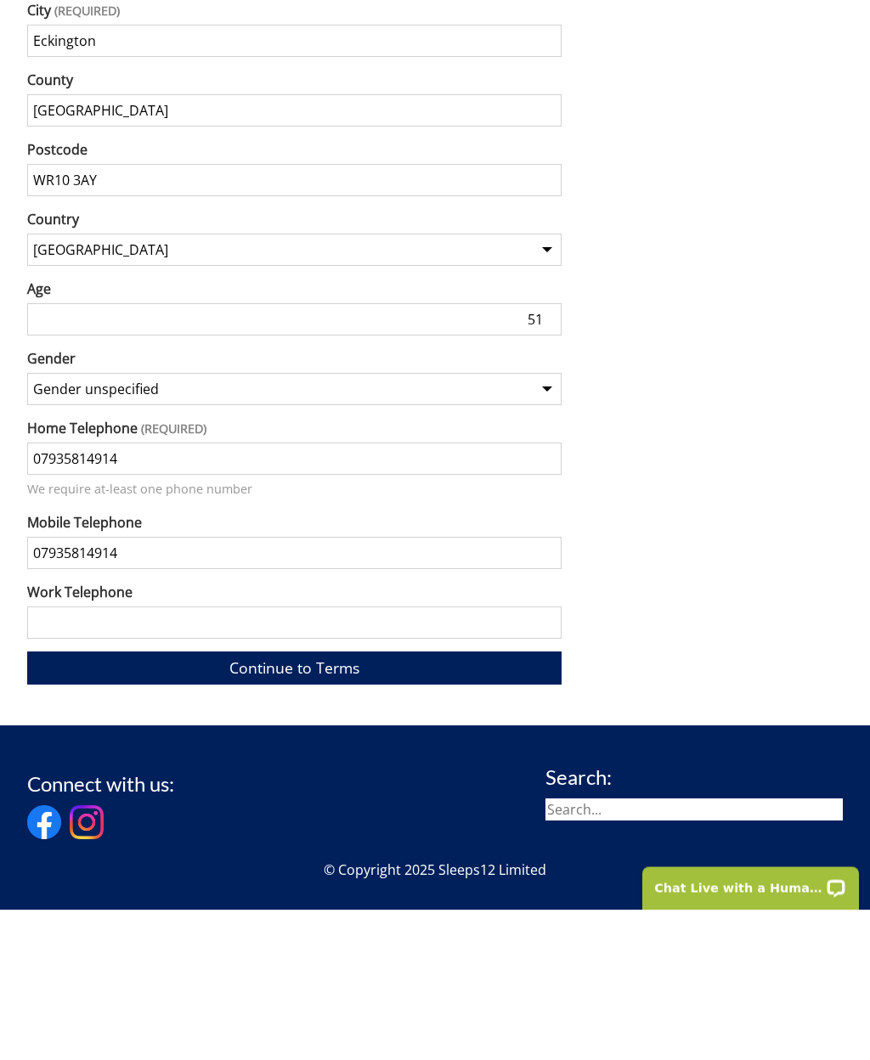
click at [147, 769] on link "Continue to Terms" at bounding box center [294, 819] width 534 height 33
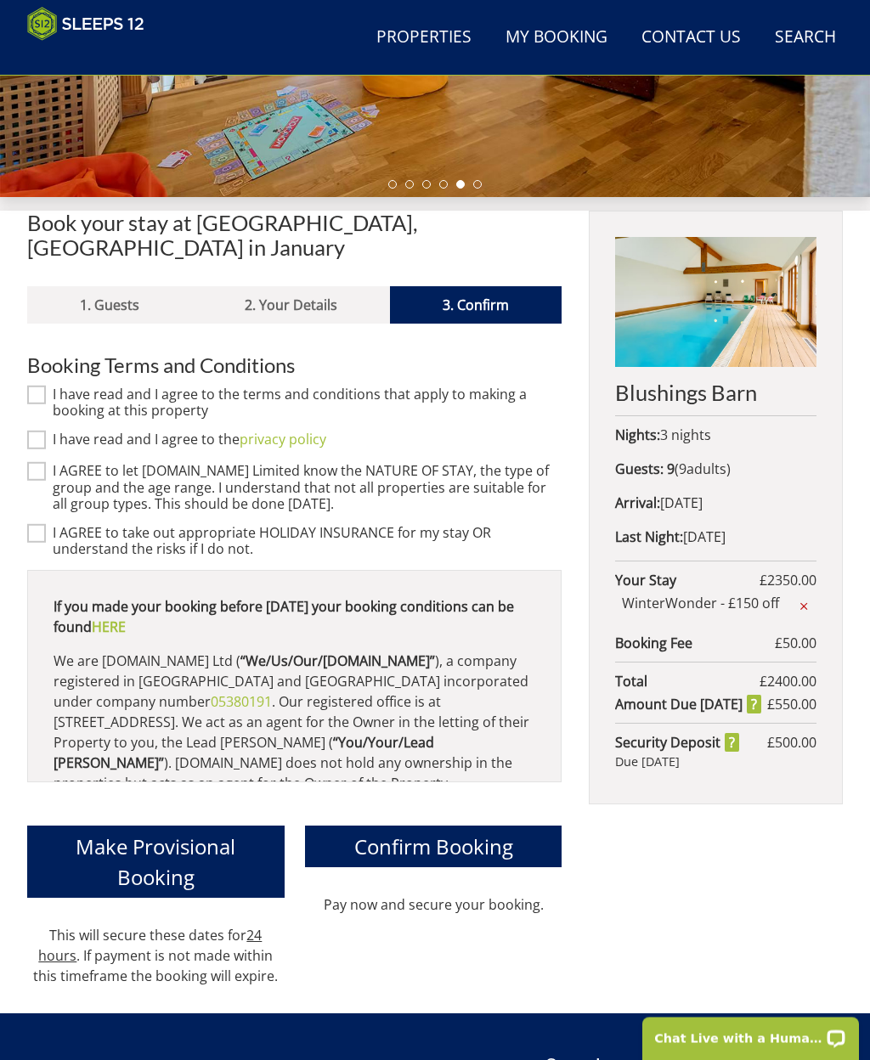
scroll to position [423, 0]
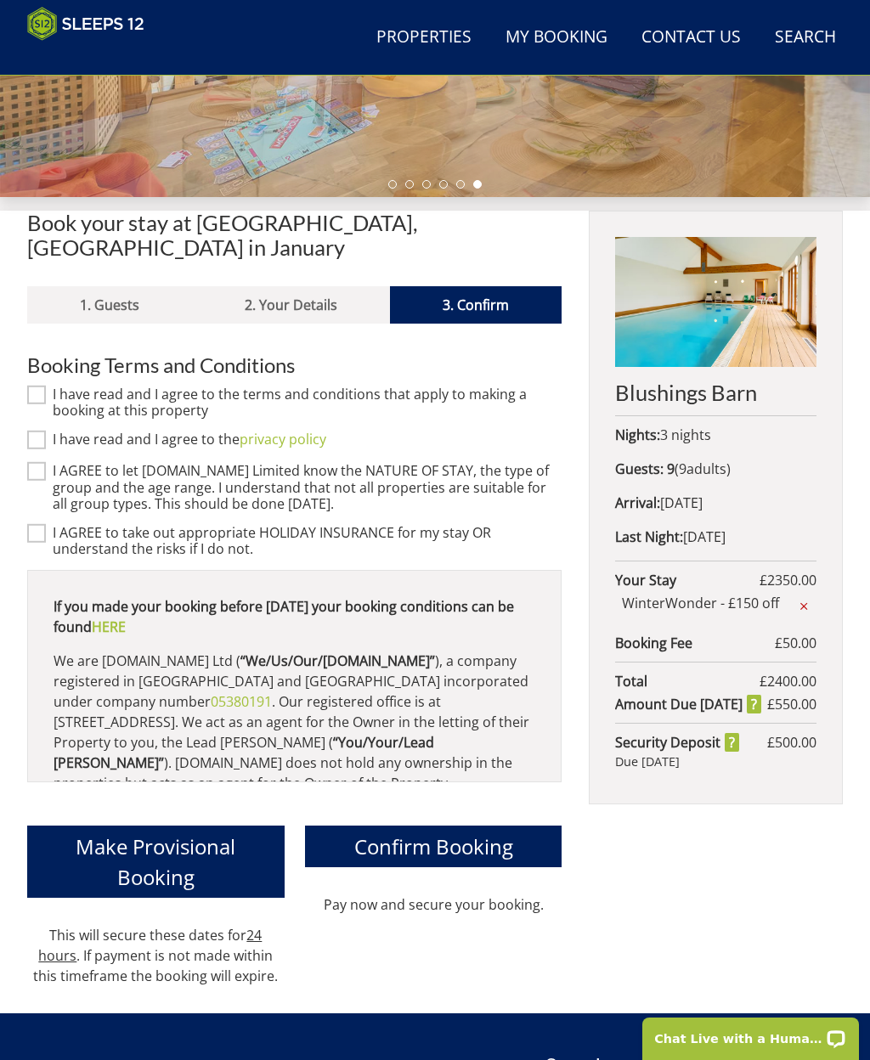
click at [28, 386] on input "I have read and I agree to the terms and conditions that apply to making a book…" at bounding box center [36, 395] width 19 height 19
checkbox input "true"
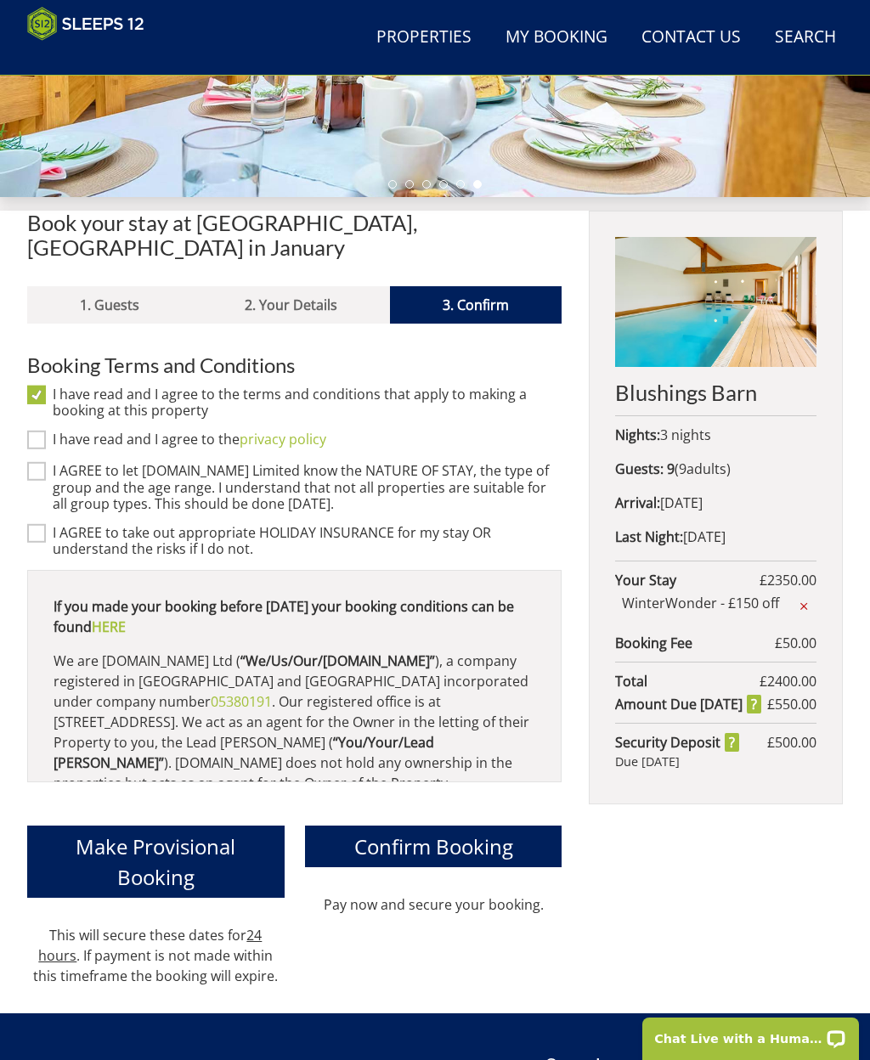
click at [42, 431] on input "I have read and I agree to the privacy policy" at bounding box center [36, 440] width 19 height 19
checkbox input "true"
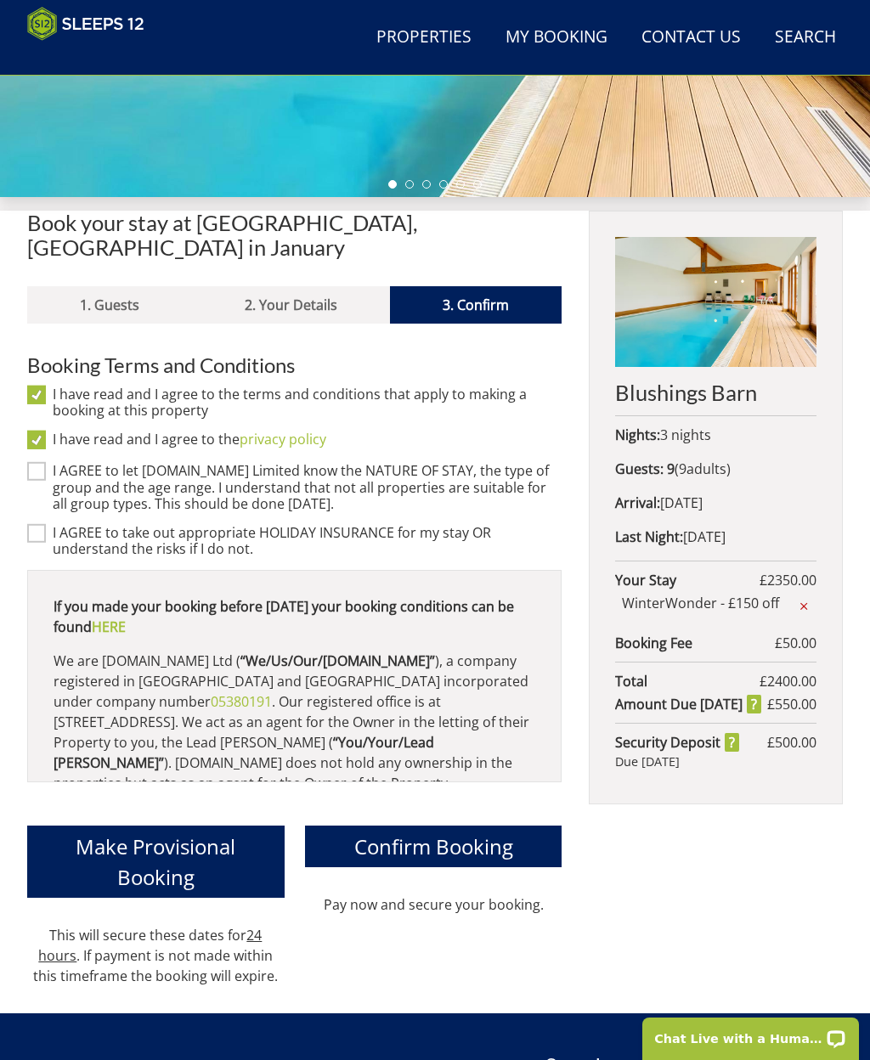
click at [40, 462] on input "I AGREE to let [DOMAIN_NAME] Limited know the NATURE OF STAY, the type of group…" at bounding box center [36, 471] width 19 height 19
checkbox input "true"
click at [34, 524] on input "I AGREE to take out appropriate HOLIDAY INSURANCE for my stay OR understand the…" at bounding box center [36, 533] width 19 height 19
checkbox input "true"
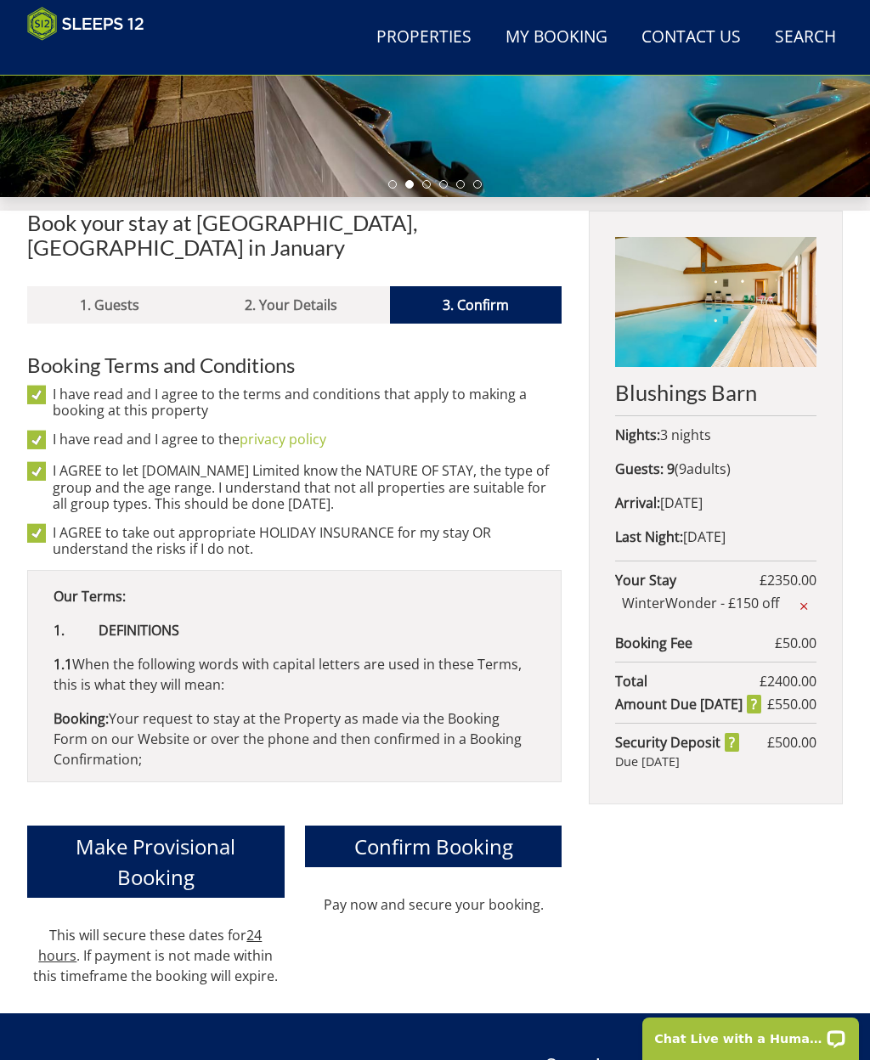
scroll to position [256, 0]
click at [483, 769] on span "Confirm Booking" at bounding box center [433, 847] width 159 height 28
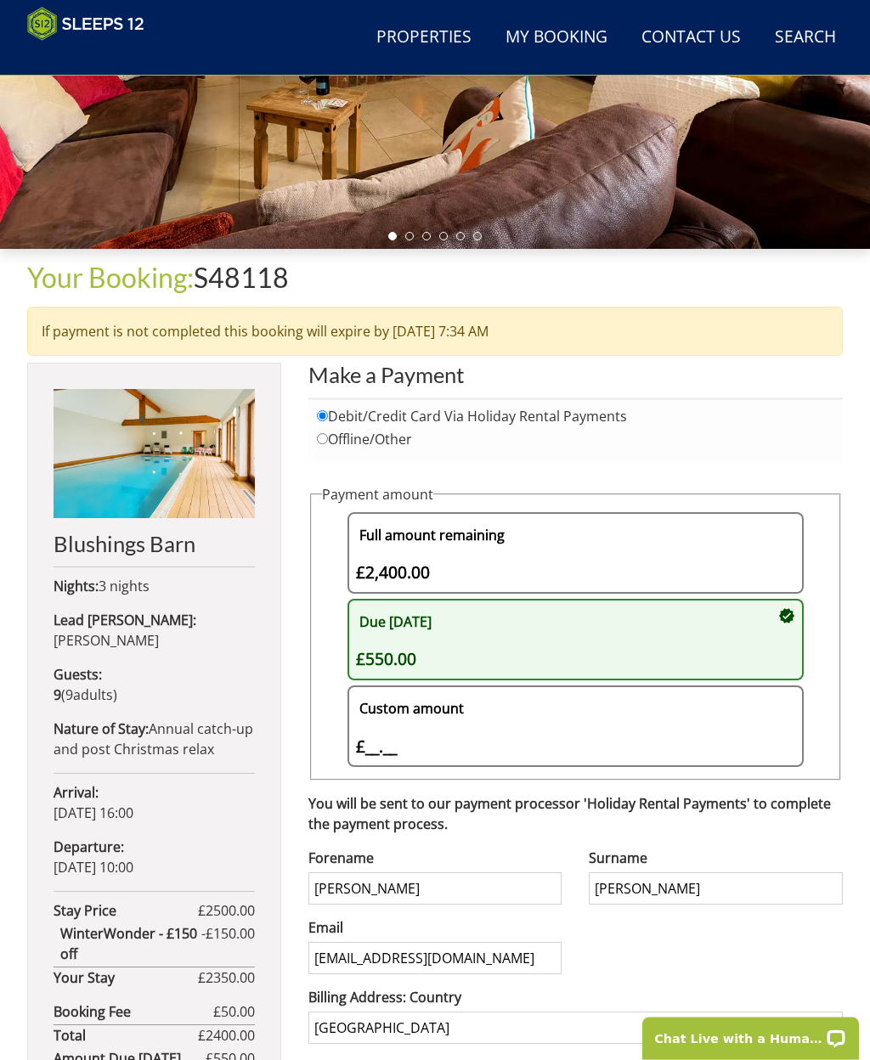
scroll to position [371, 0]
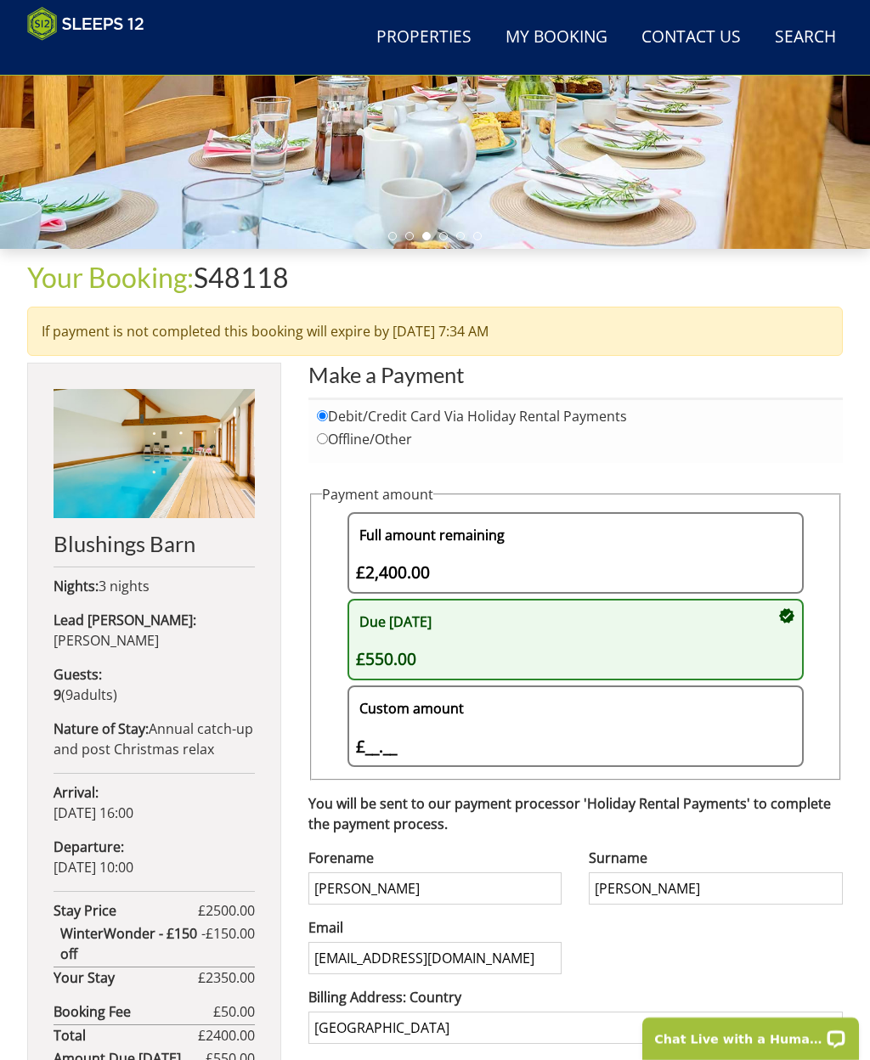
click at [381, 748] on div "Custom amount £__.__ £" at bounding box center [567, 726] width 423 height 65
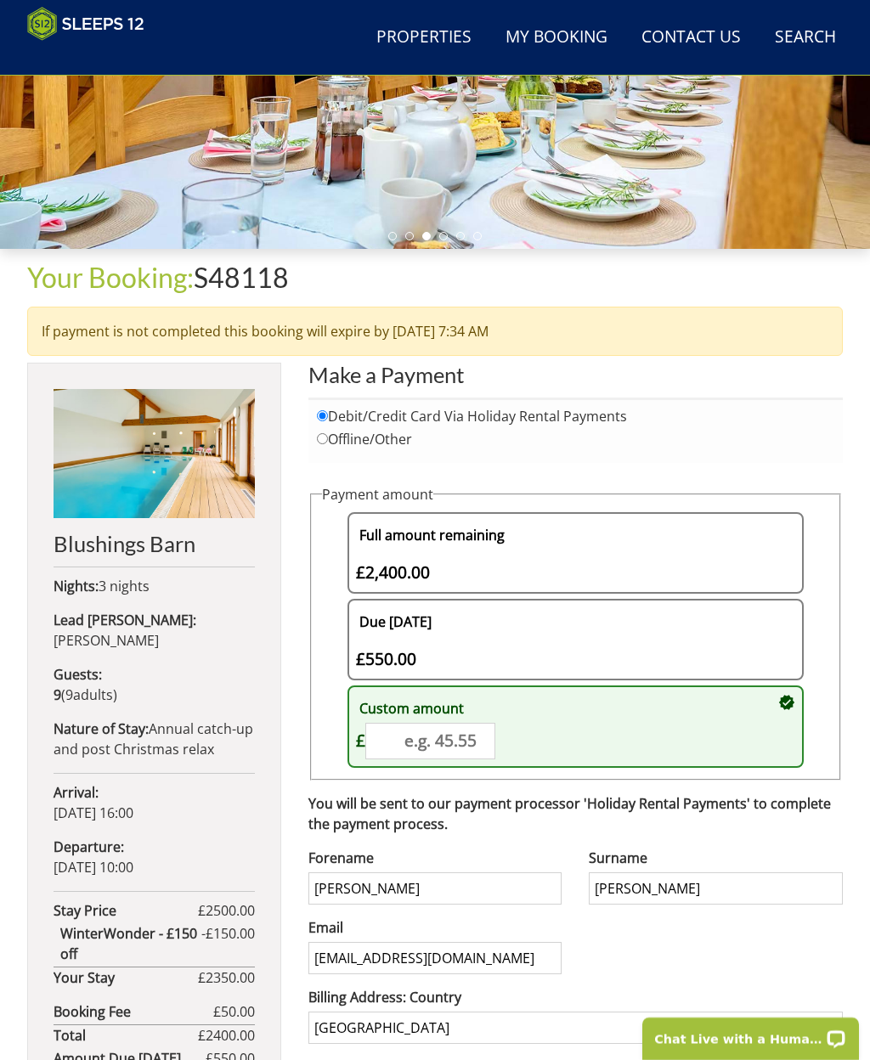
scroll to position [381, 0]
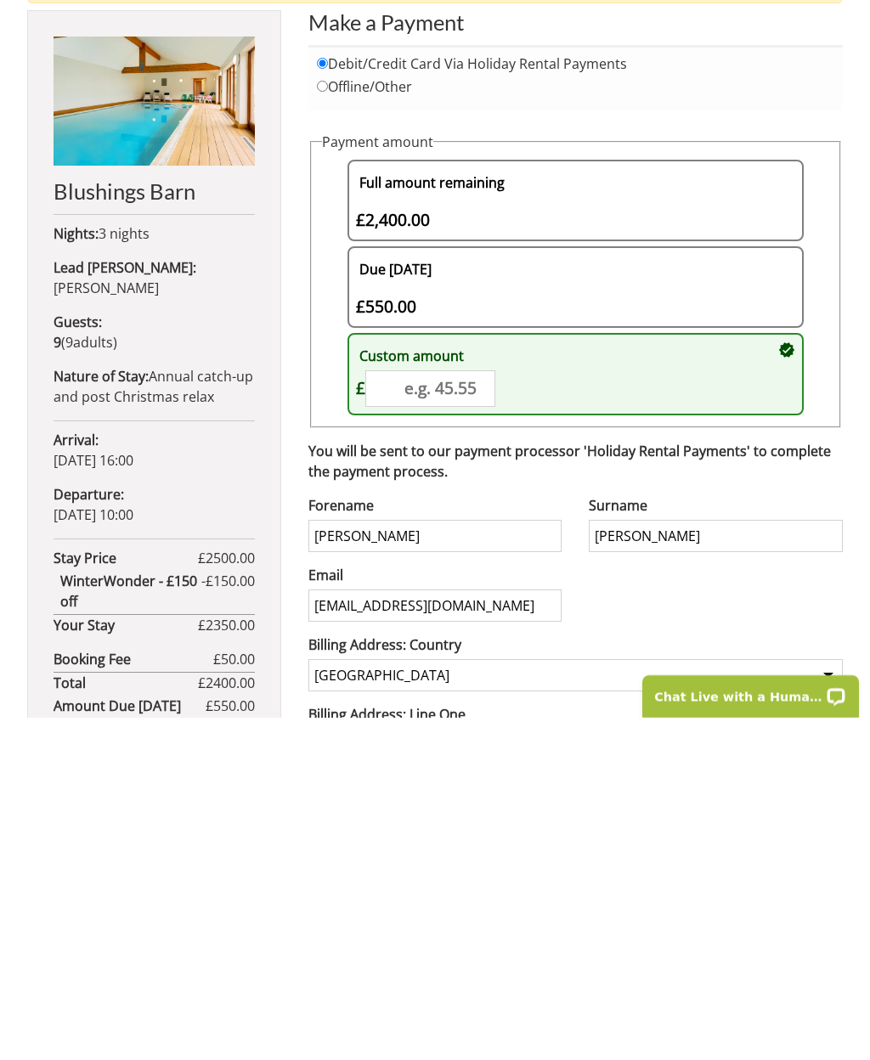
click at [480, 597] on div "Due [DATE] £550.00" at bounding box center [567, 629] width 423 height 65
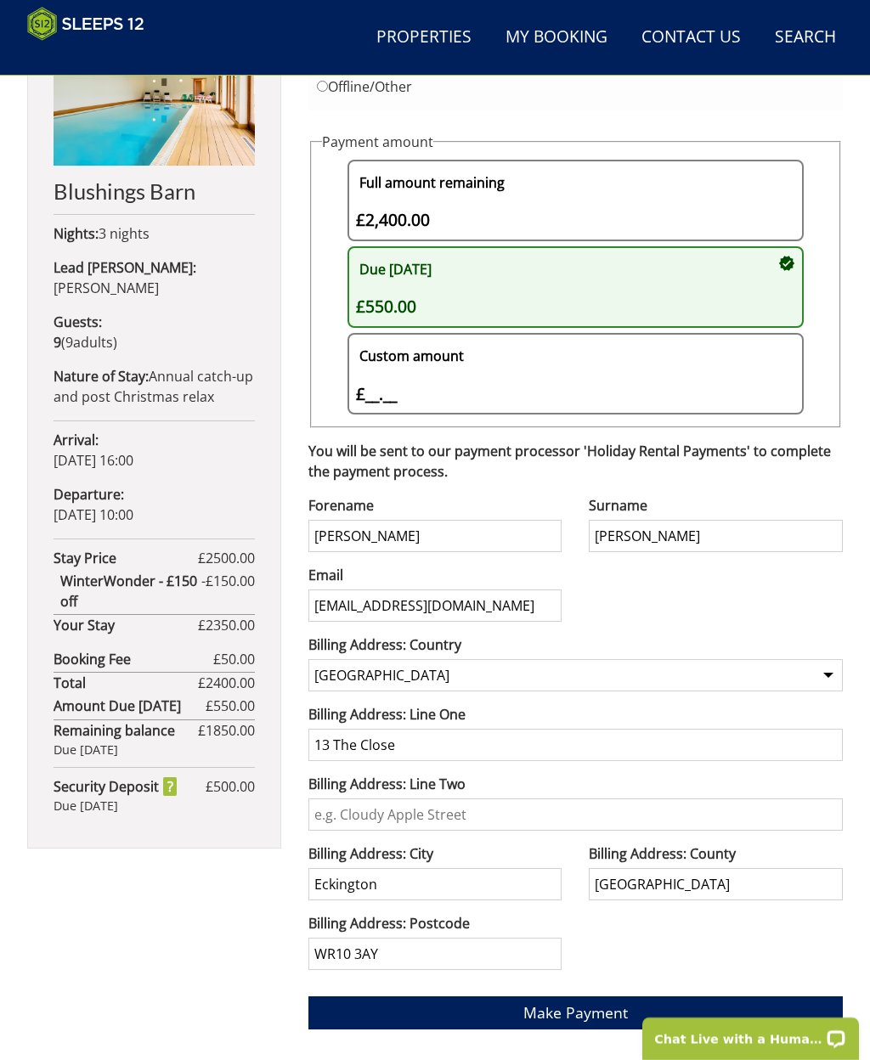
click at [577, 769] on span "Make Payment" at bounding box center [575, 1013] width 105 height 20
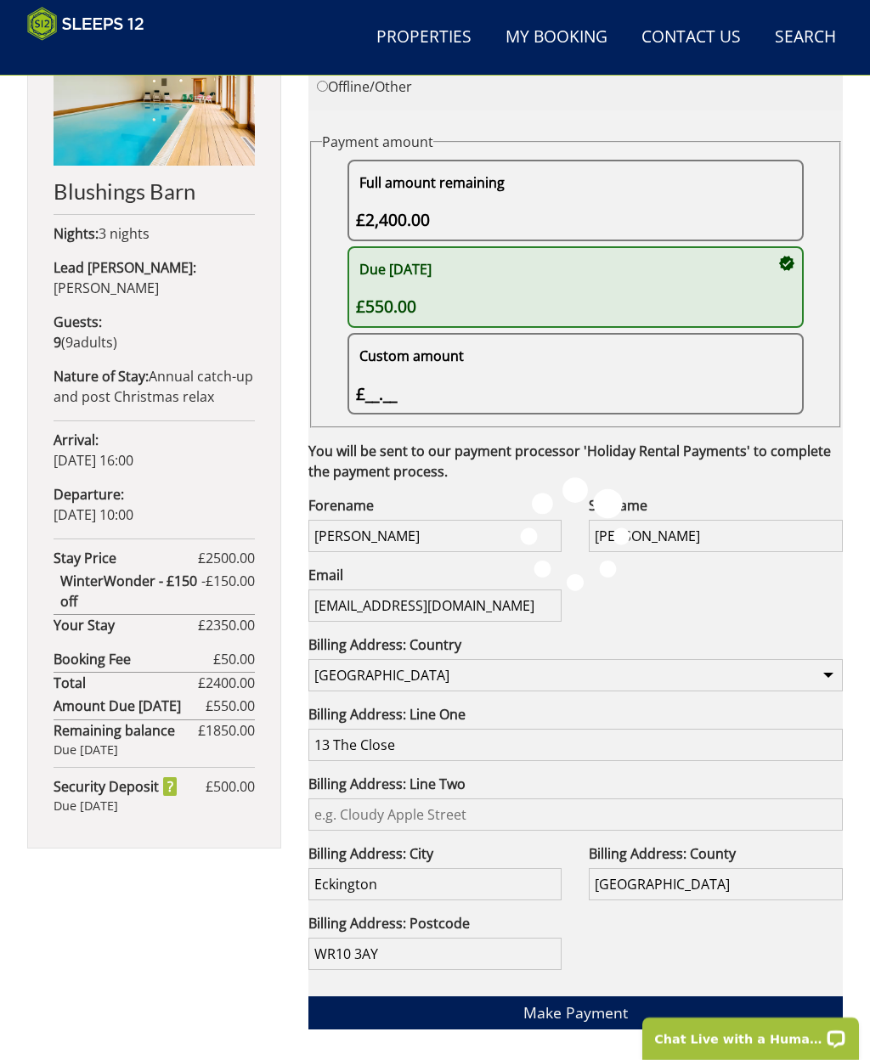
scroll to position [783, 0]
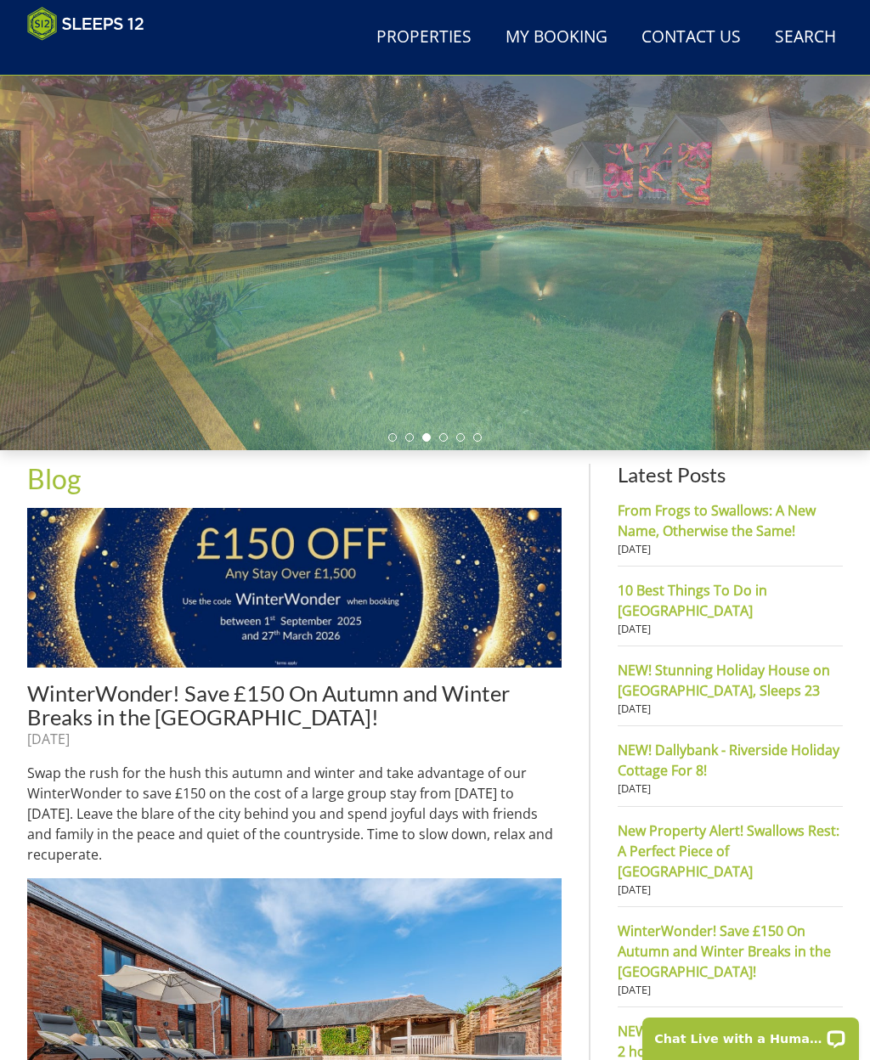
scroll to position [173, 0]
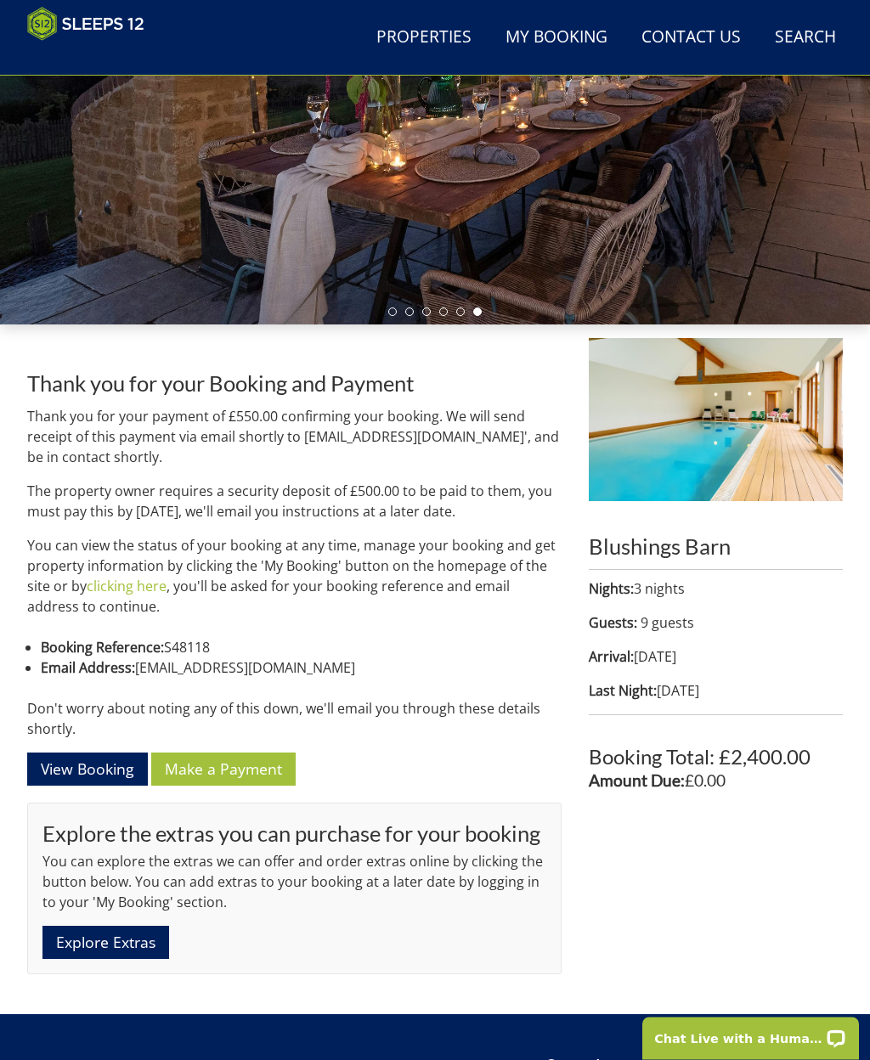
scroll to position [296, 0]
click at [71, 770] on link "View Booking" at bounding box center [87, 769] width 121 height 33
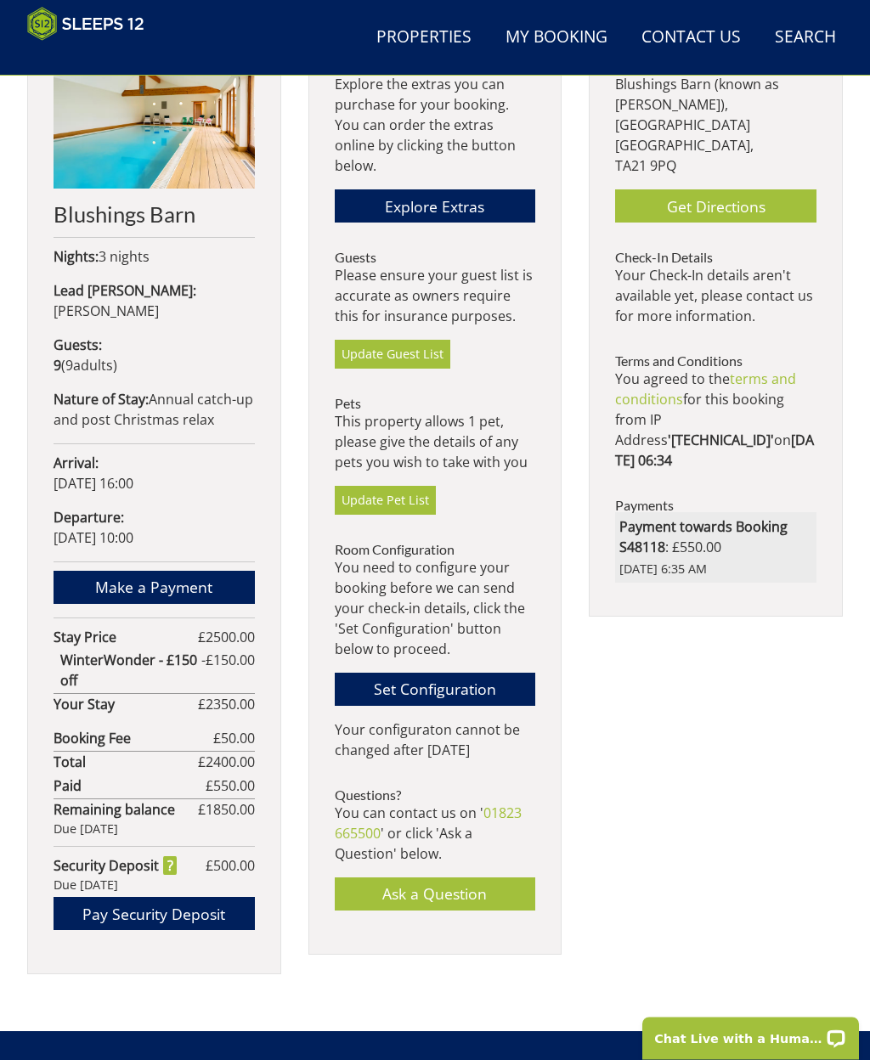
scroll to position [645, 0]
click at [388, 673] on link "Set Configuration" at bounding box center [435, 689] width 201 height 33
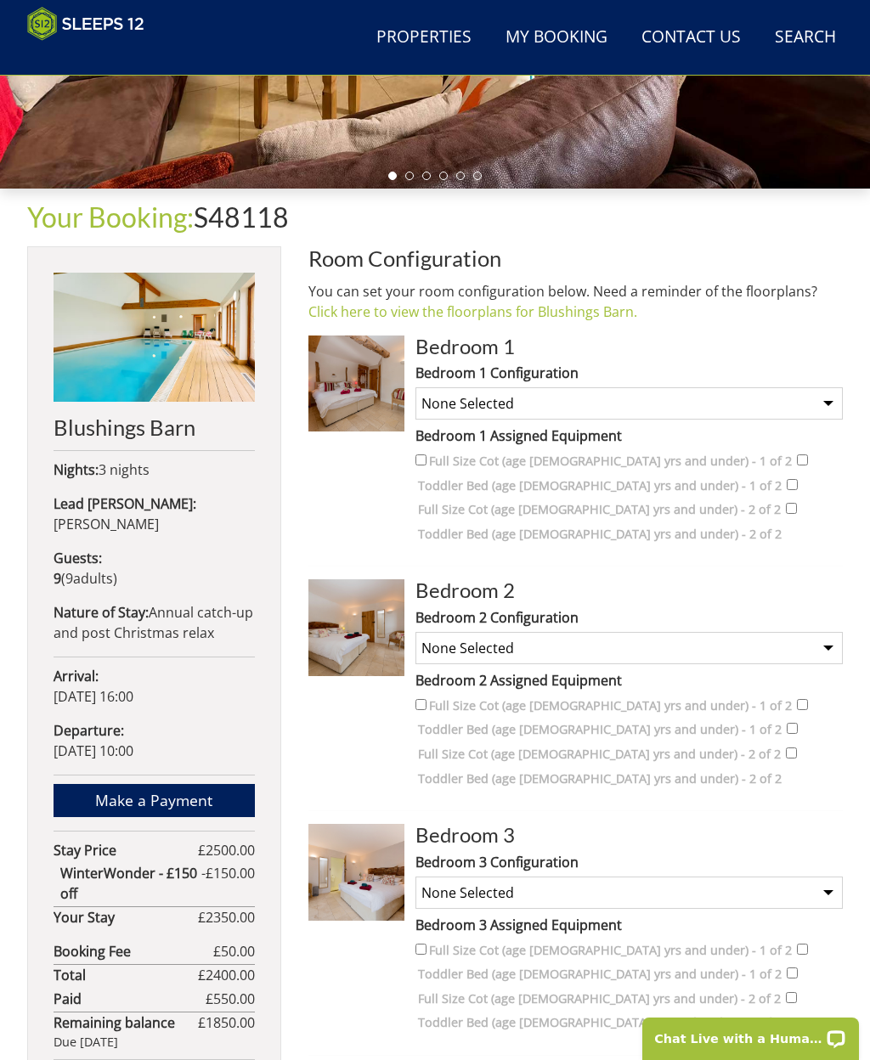
scroll to position [431, 0]
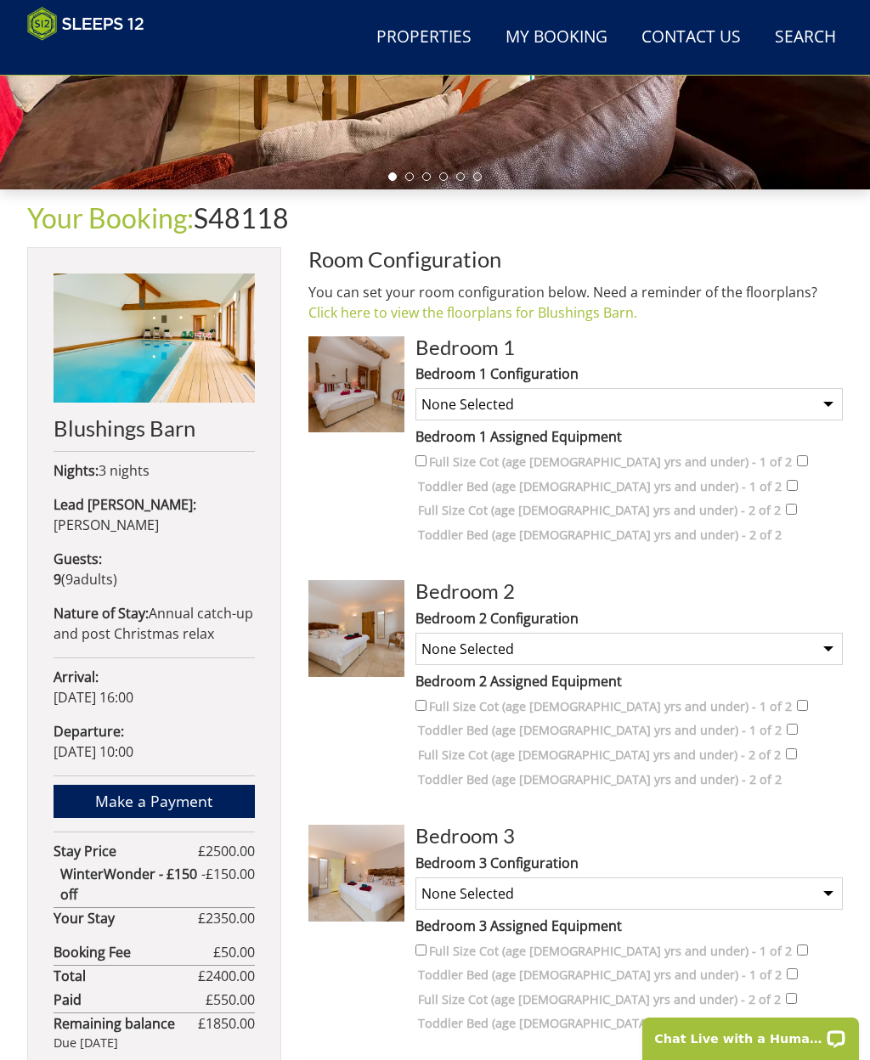
click at [443, 415] on select "None Selected Superking Twin" at bounding box center [628, 404] width 427 height 32
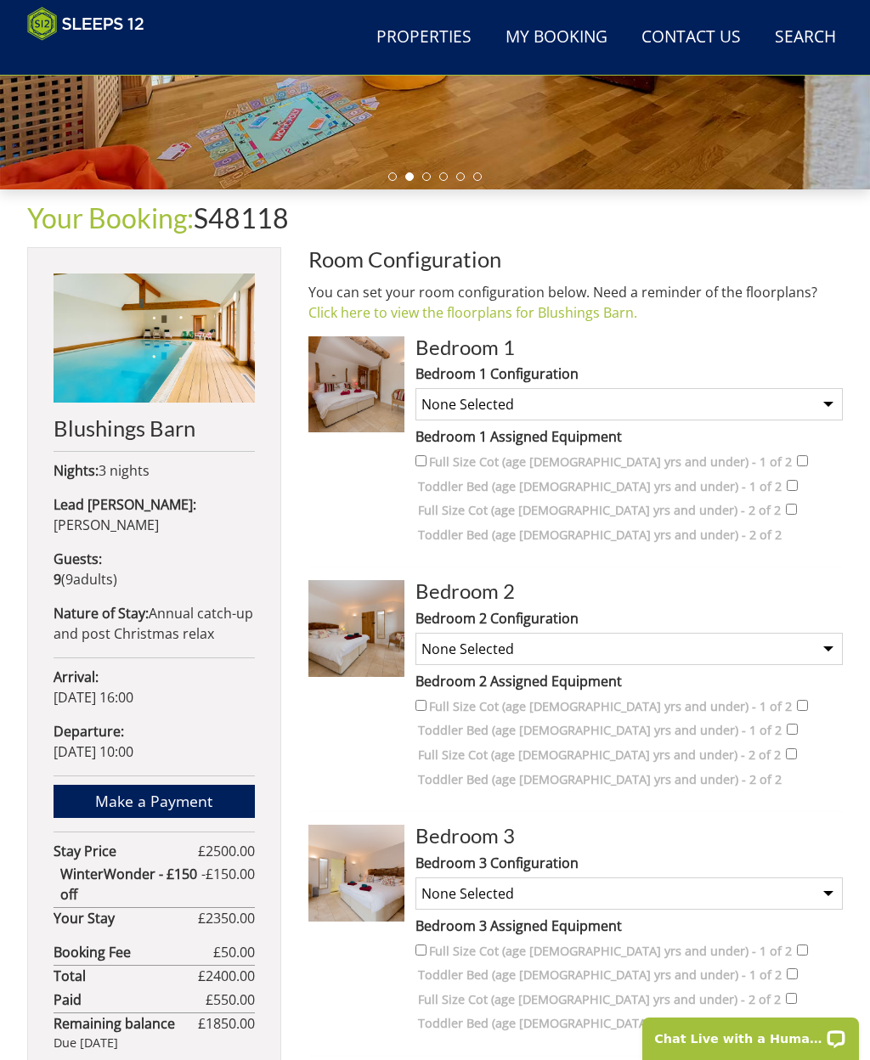
select select "564"
click at [460, 643] on select "None Selected Superking Twin" at bounding box center [628, 649] width 427 height 32
select select "566"
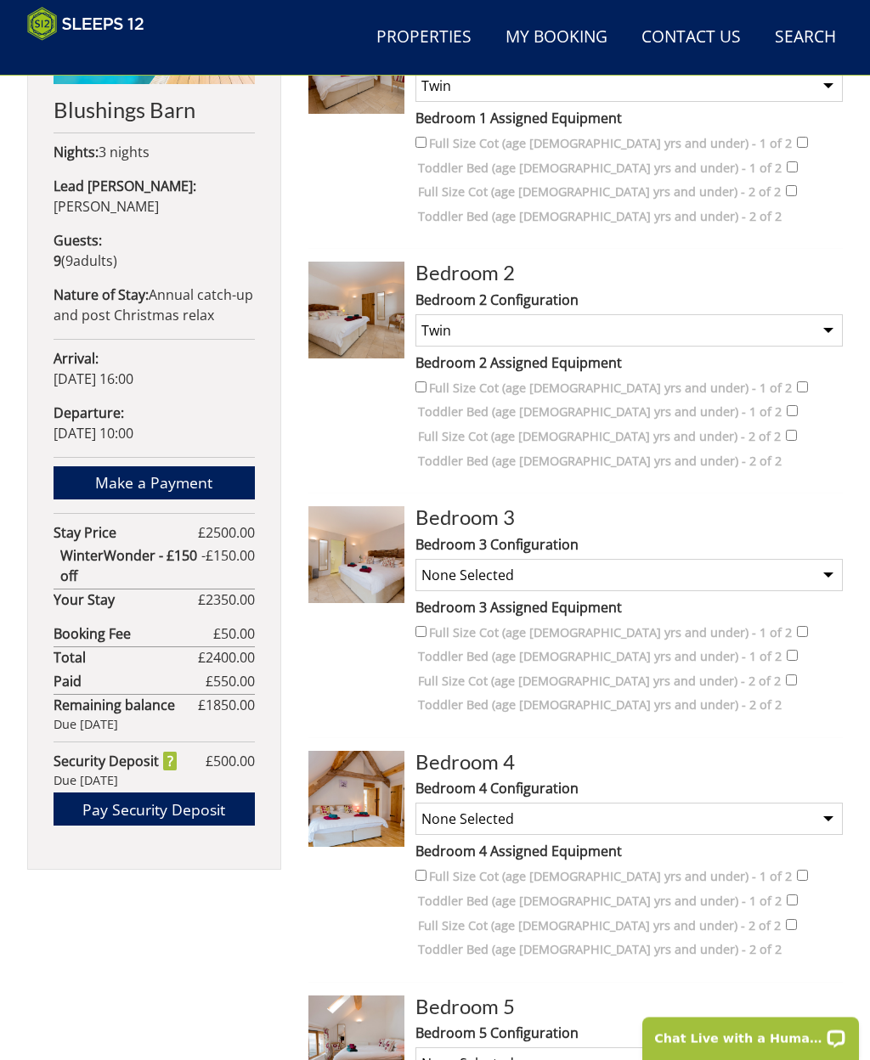
scroll to position [749, 0]
click at [449, 569] on select "None Selected Superking Twin" at bounding box center [628, 575] width 427 height 32
select select "568"
click at [450, 815] on select "None Selected Superking Twin" at bounding box center [628, 819] width 427 height 32
select select "570"
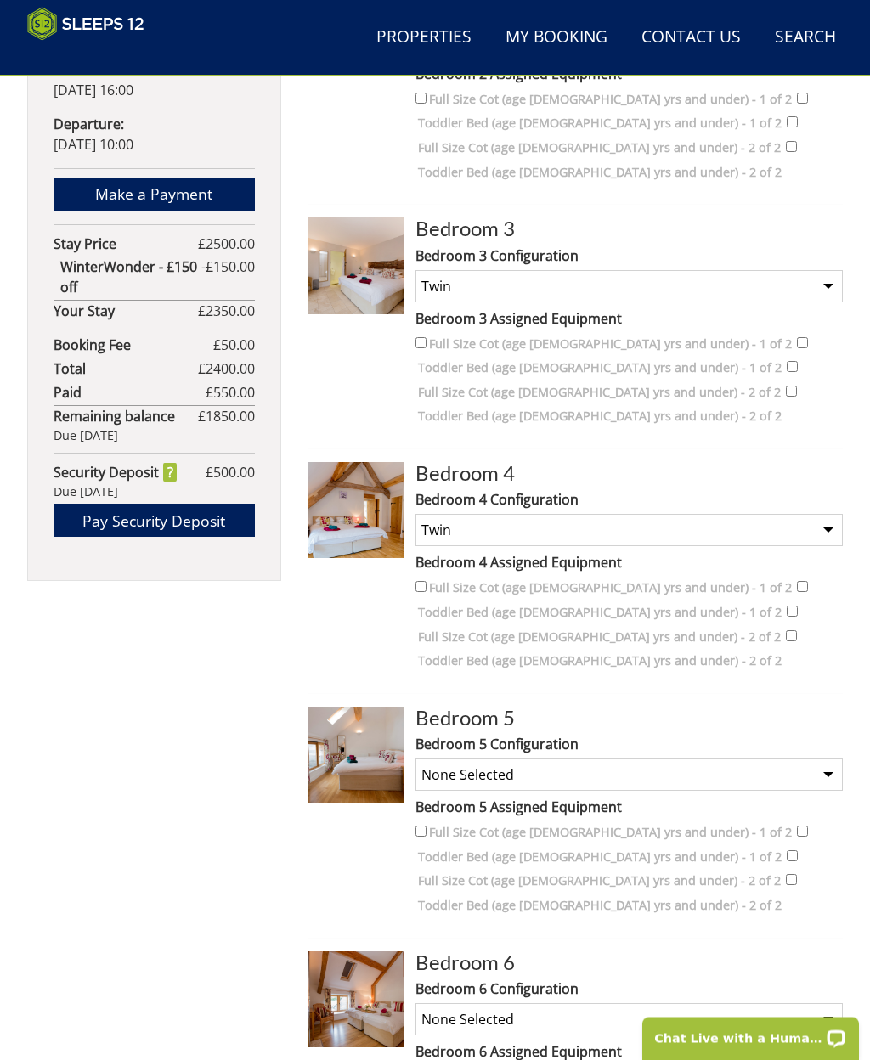
scroll to position [1038, 0]
click at [438, 771] on select "None Selected Superking Twin" at bounding box center [628, 775] width 427 height 32
select select "572"
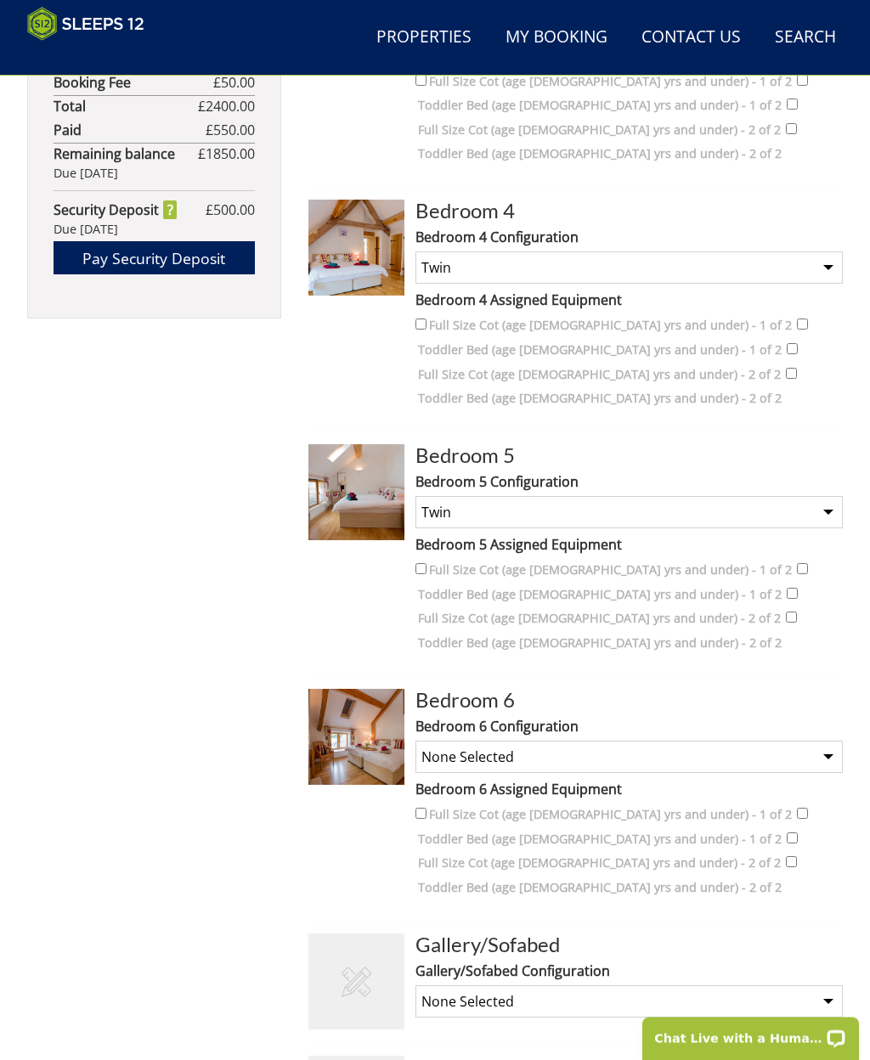
scroll to position [1301, 0]
click at [443, 748] on select "None Selected Superking Twin" at bounding box center [628, 757] width 427 height 32
select select "574"
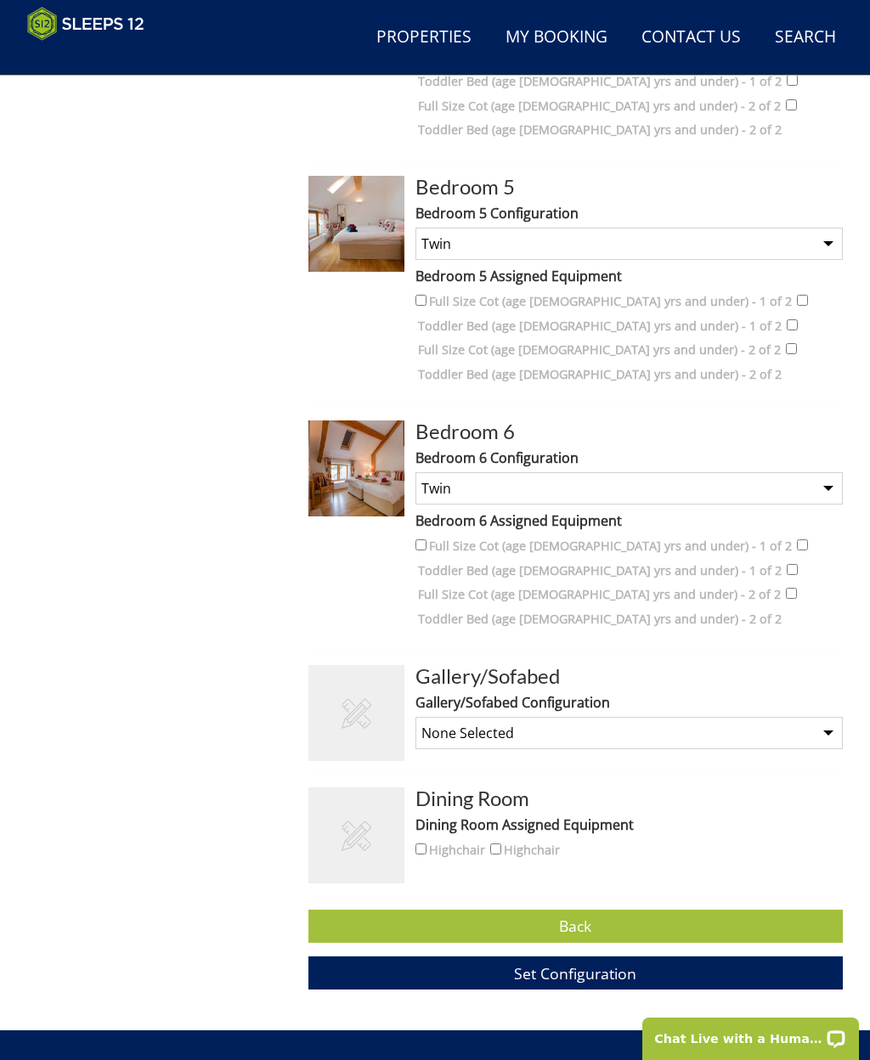
scroll to position [1575, 0]
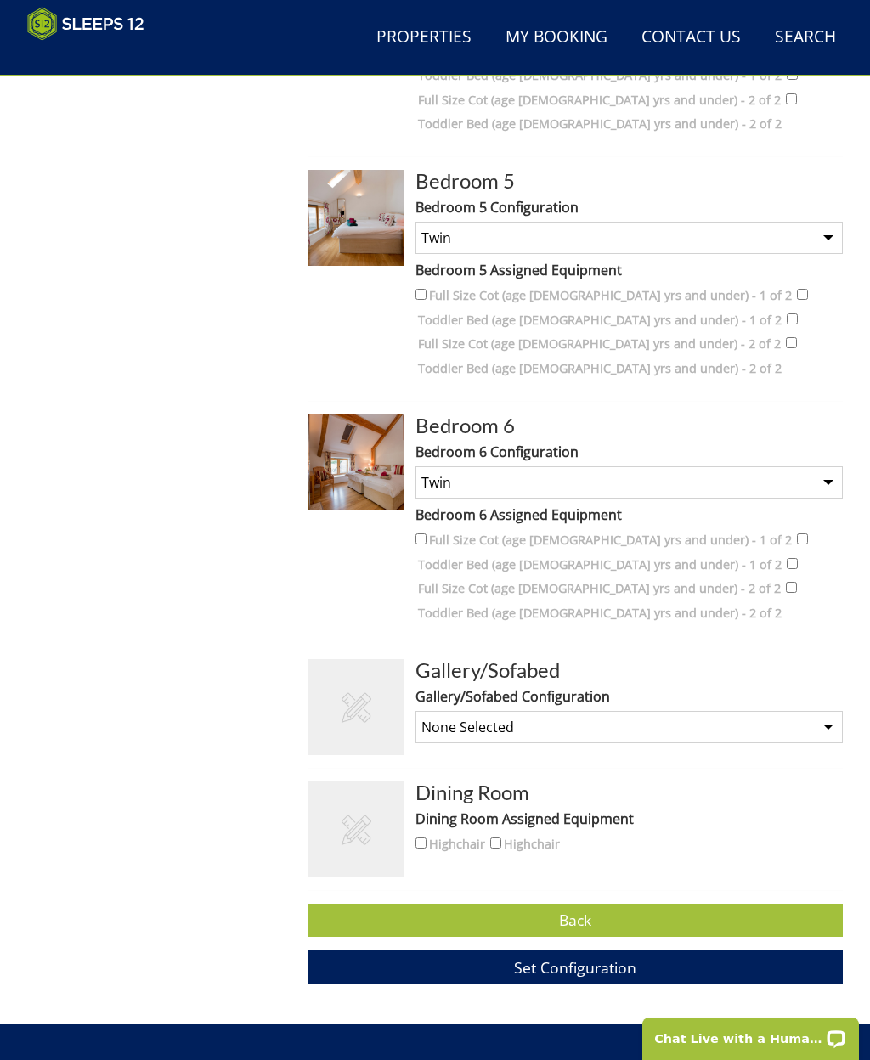
click at [526, 958] on span "Set Configuration" at bounding box center [575, 968] width 122 height 20
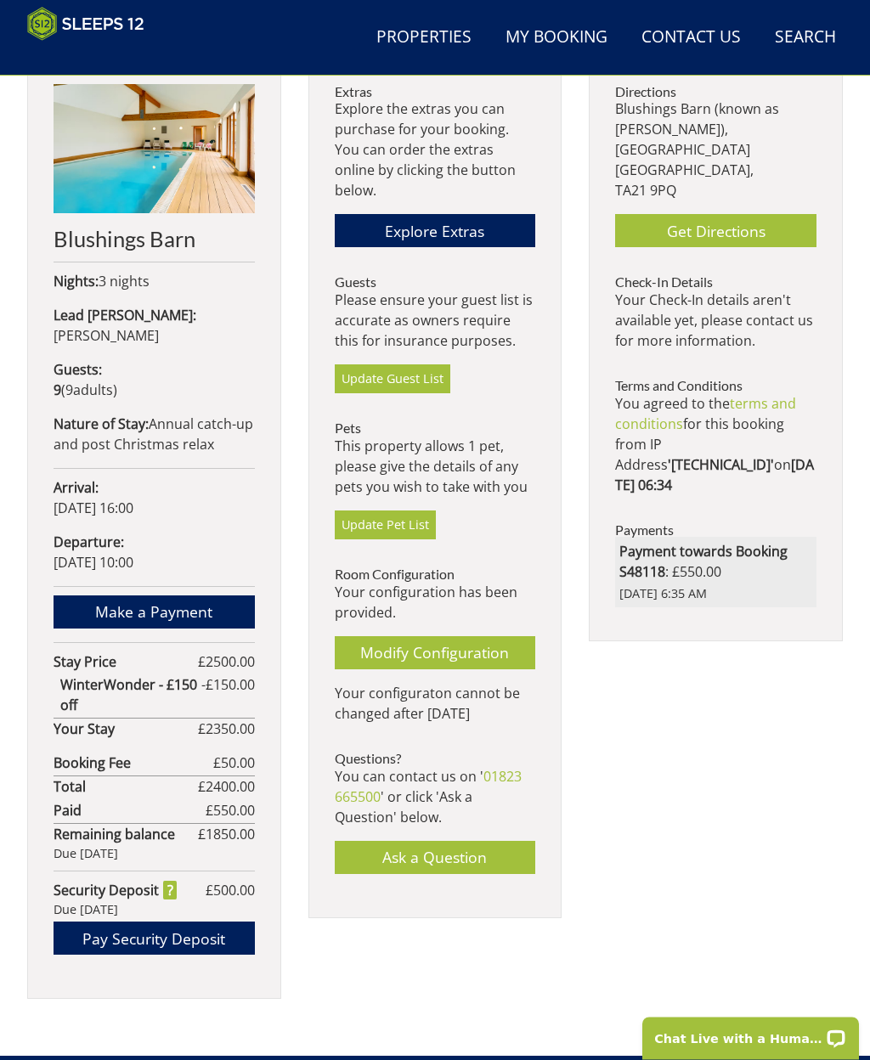
scroll to position [620, 0]
